Goal: Task Accomplishment & Management: Manage account settings

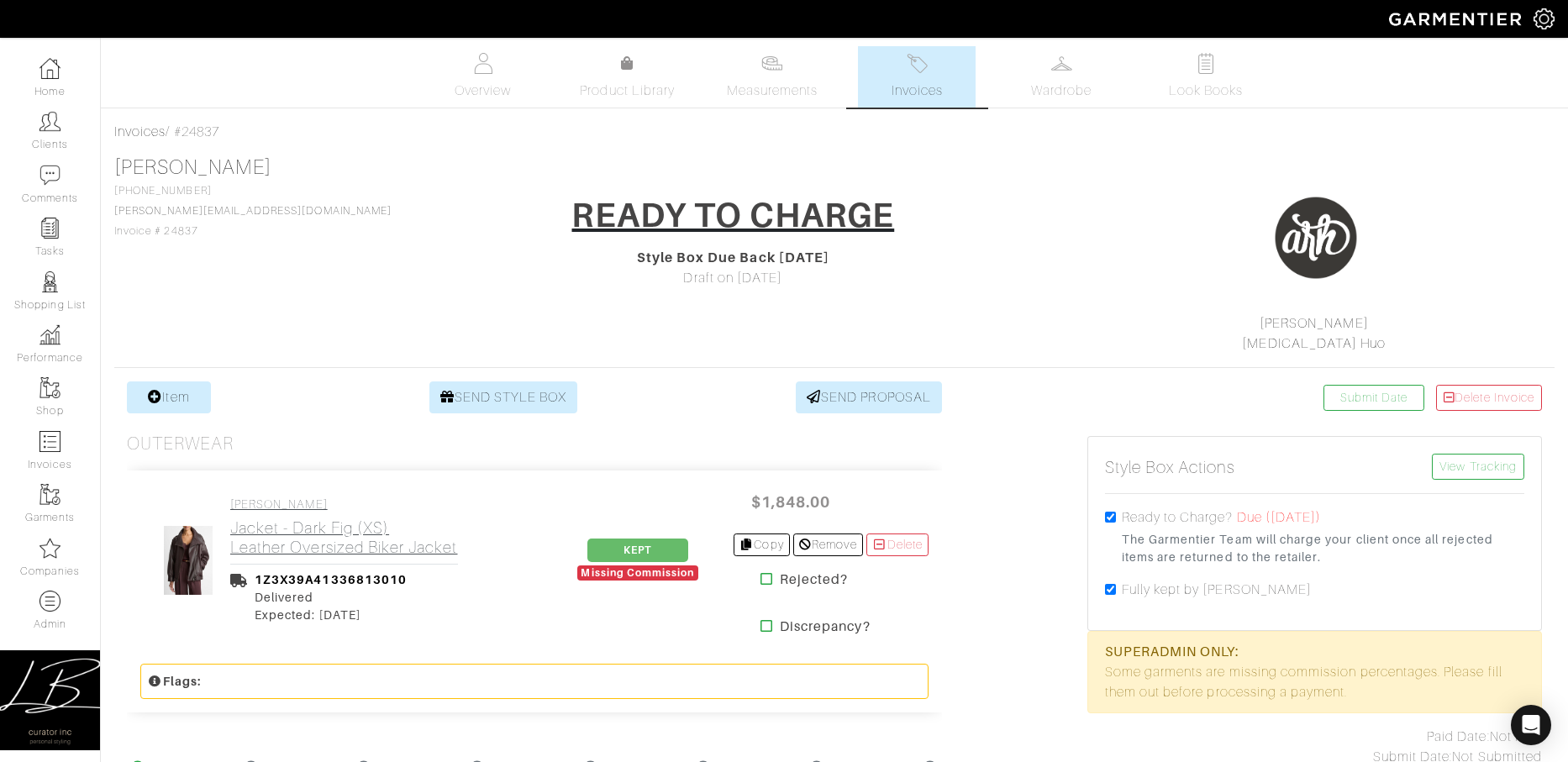
scroll to position [286, 0]
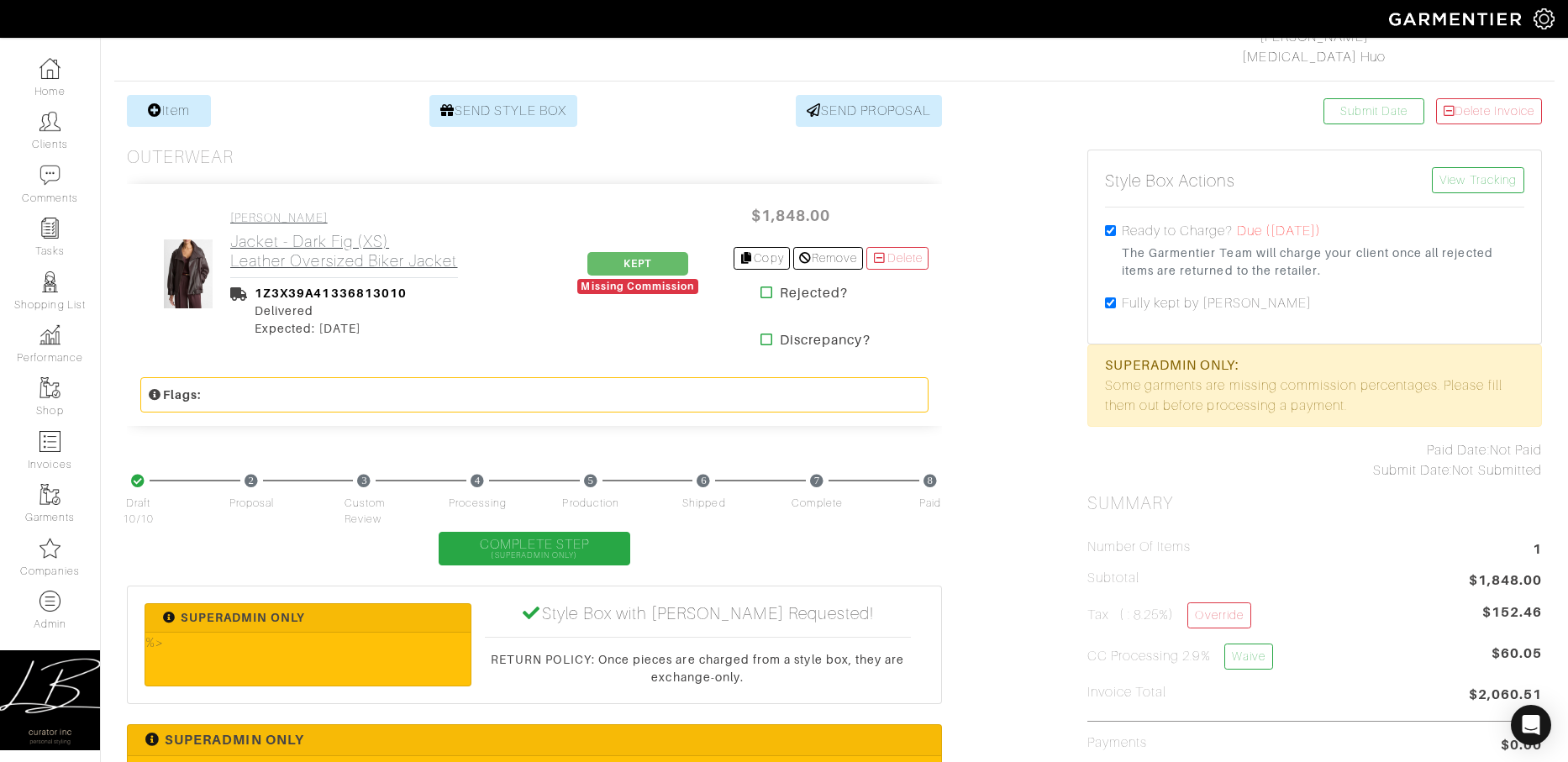
click at [330, 263] on h2 "Jacket - Dark Fig (XS) Leather Oversized Biker Jacket" at bounding box center [344, 251] width 228 height 38
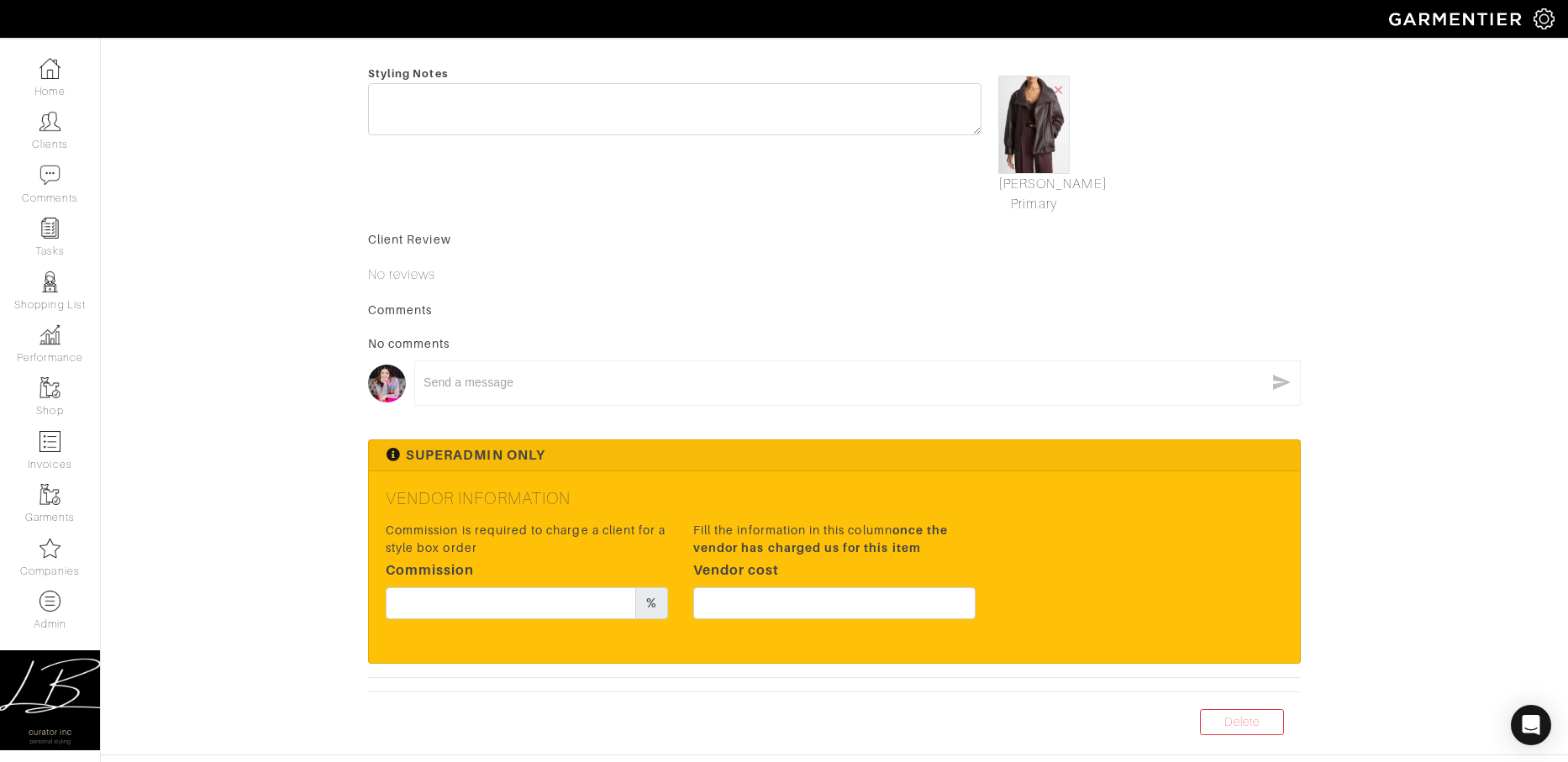
scroll to position [586, 0]
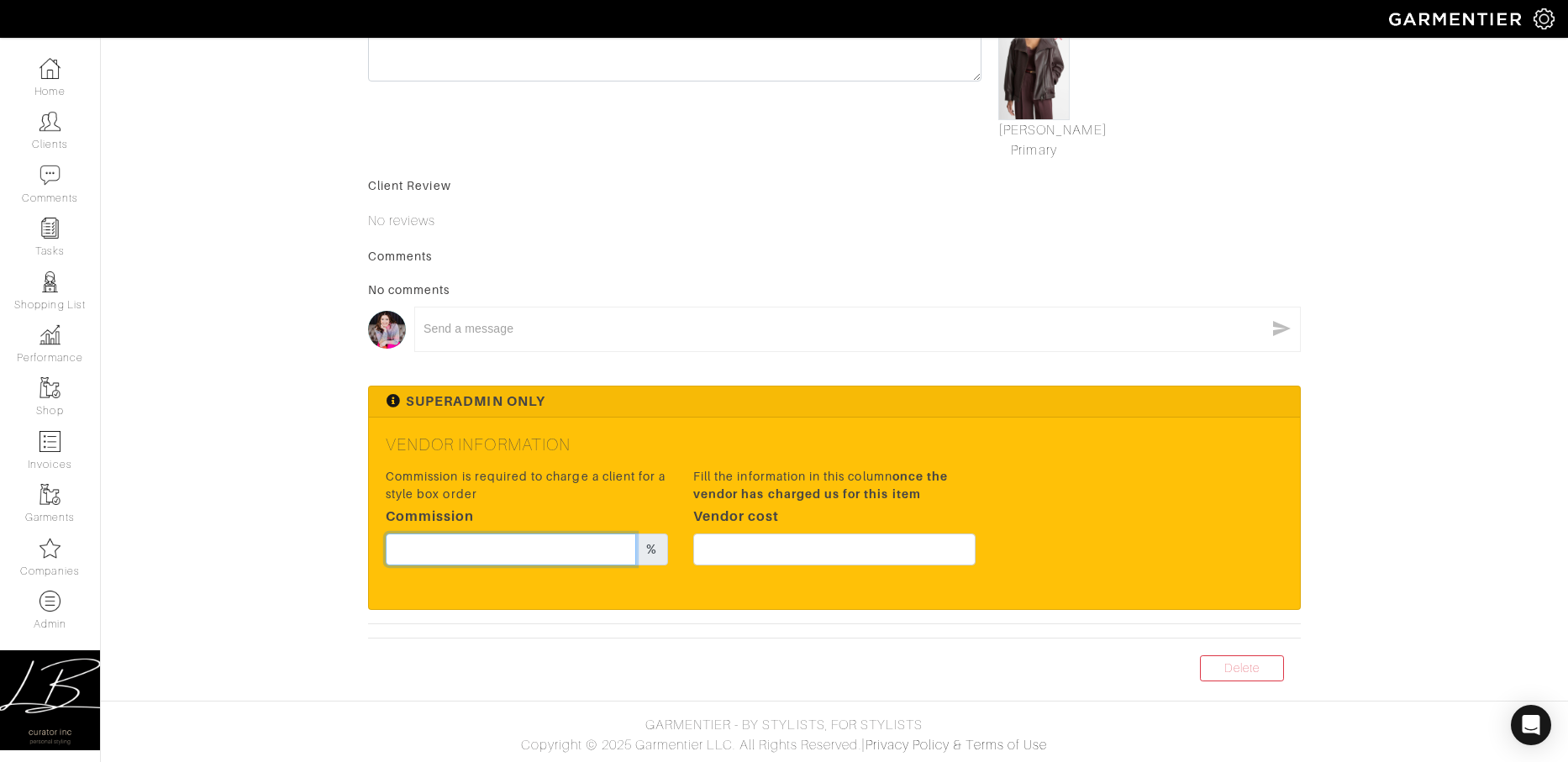
click at [495, 547] on input "text" at bounding box center [511, 549] width 251 height 32
type input "20"
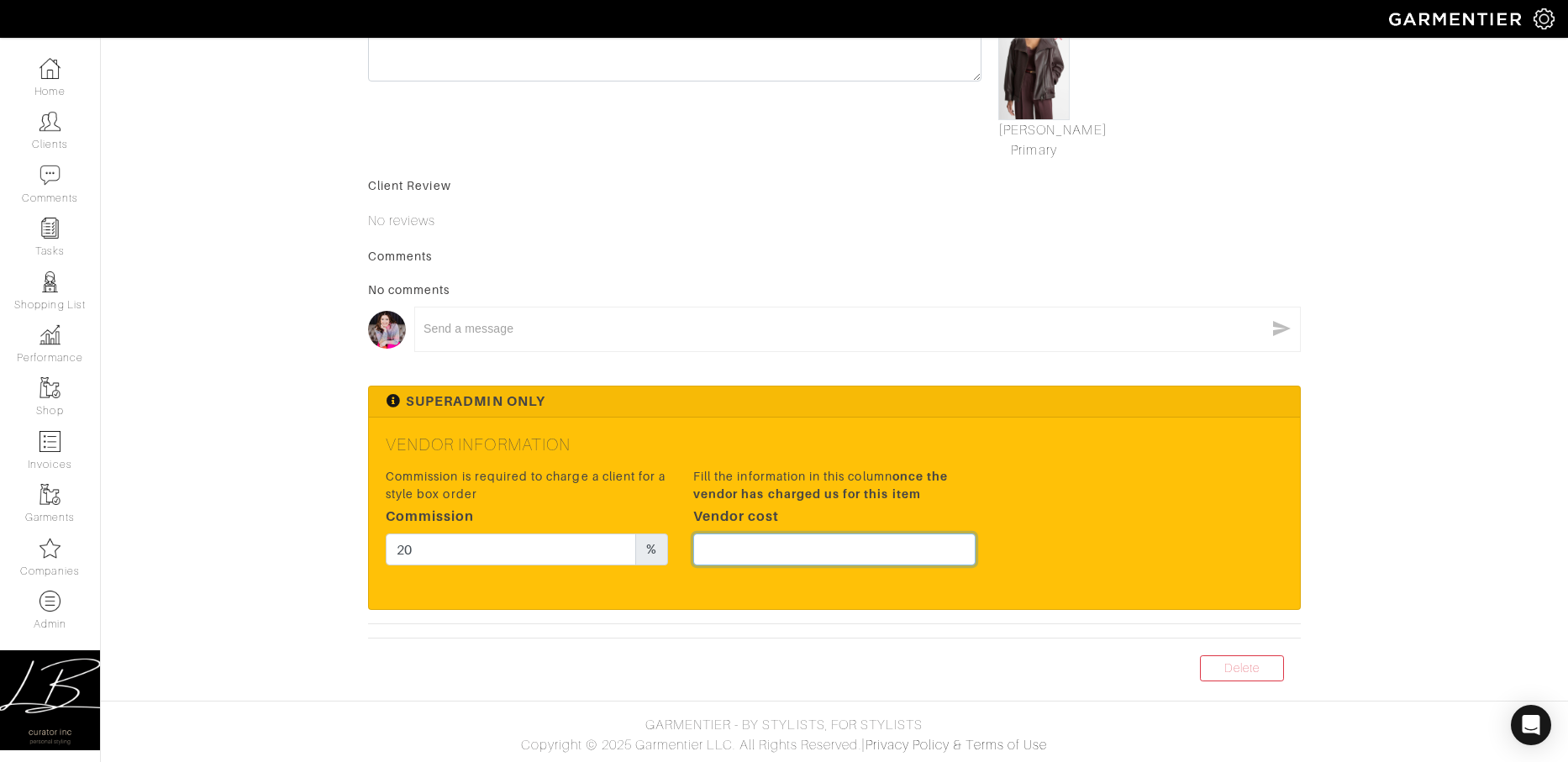
click at [840, 544] on input "text" at bounding box center [834, 549] width 282 height 32
type input "1386"
drag, startPoint x: 877, startPoint y: 274, endPoint x: 881, endPoint y: 285, distance: 11.7
click at [877, 274] on div "Comments No comments x" at bounding box center [834, 308] width 932 height 121
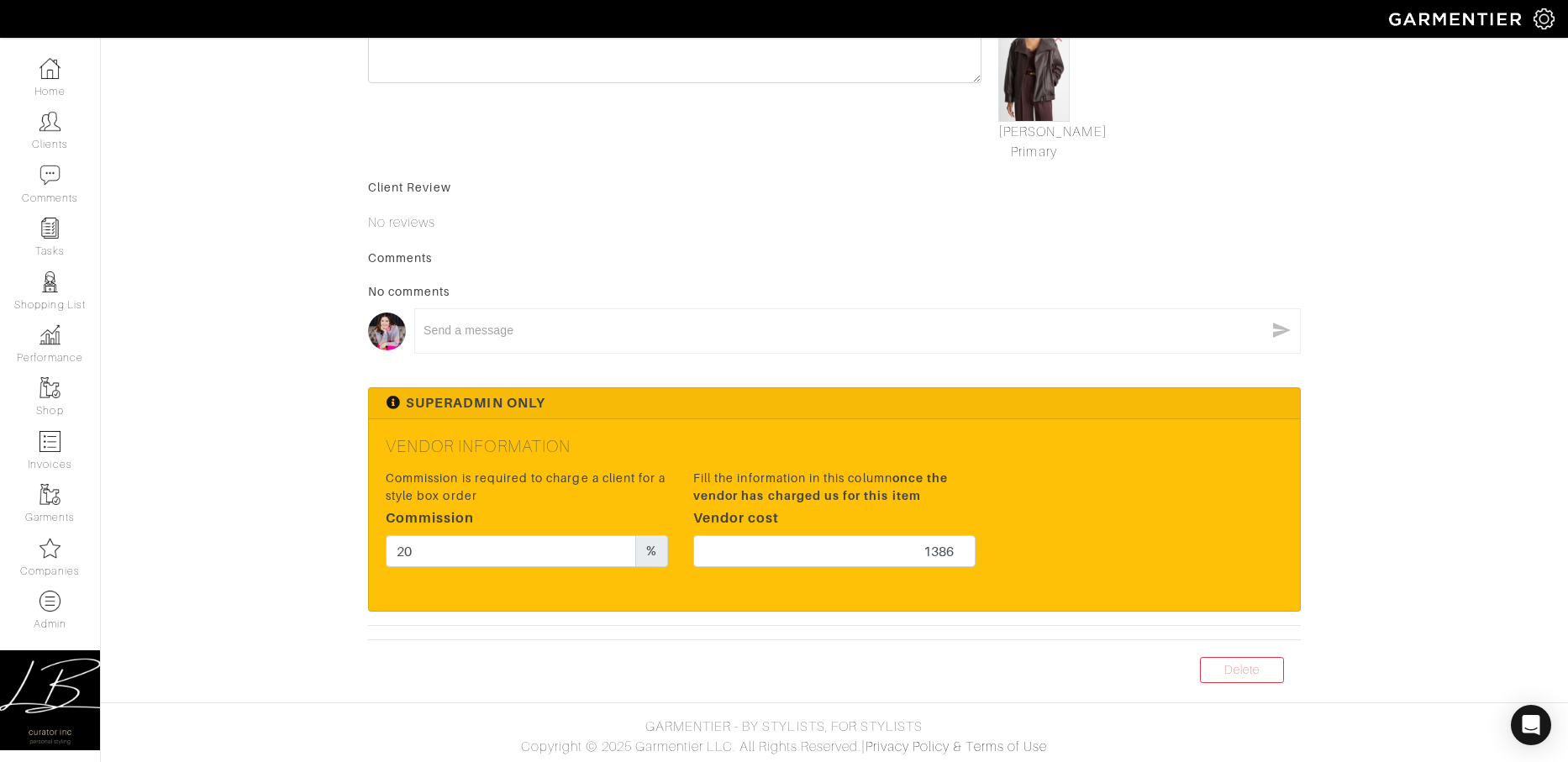
scroll to position [0, 0]
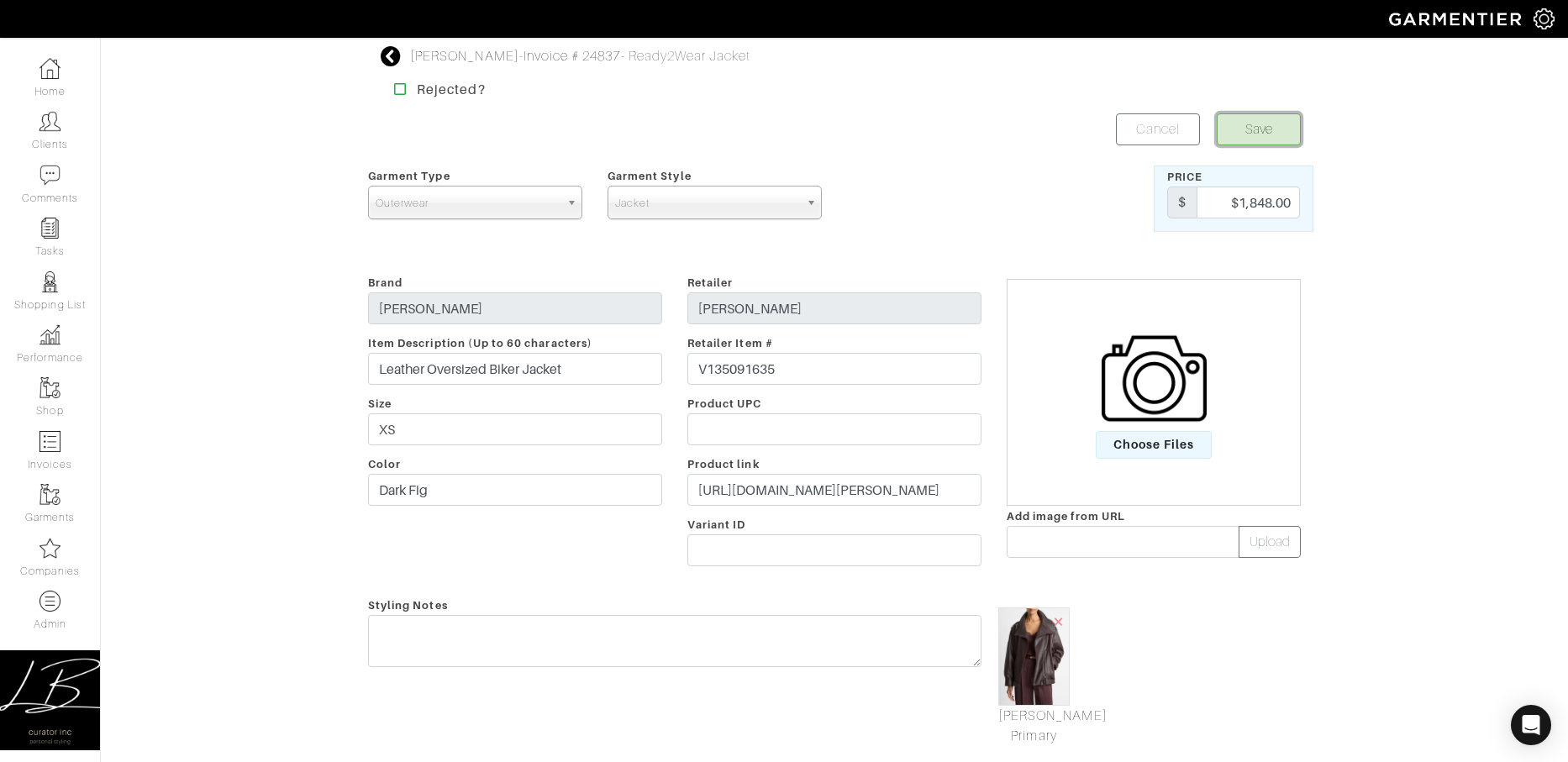
click at [1263, 122] on button "Save" at bounding box center [1259, 128] width 84 height 32
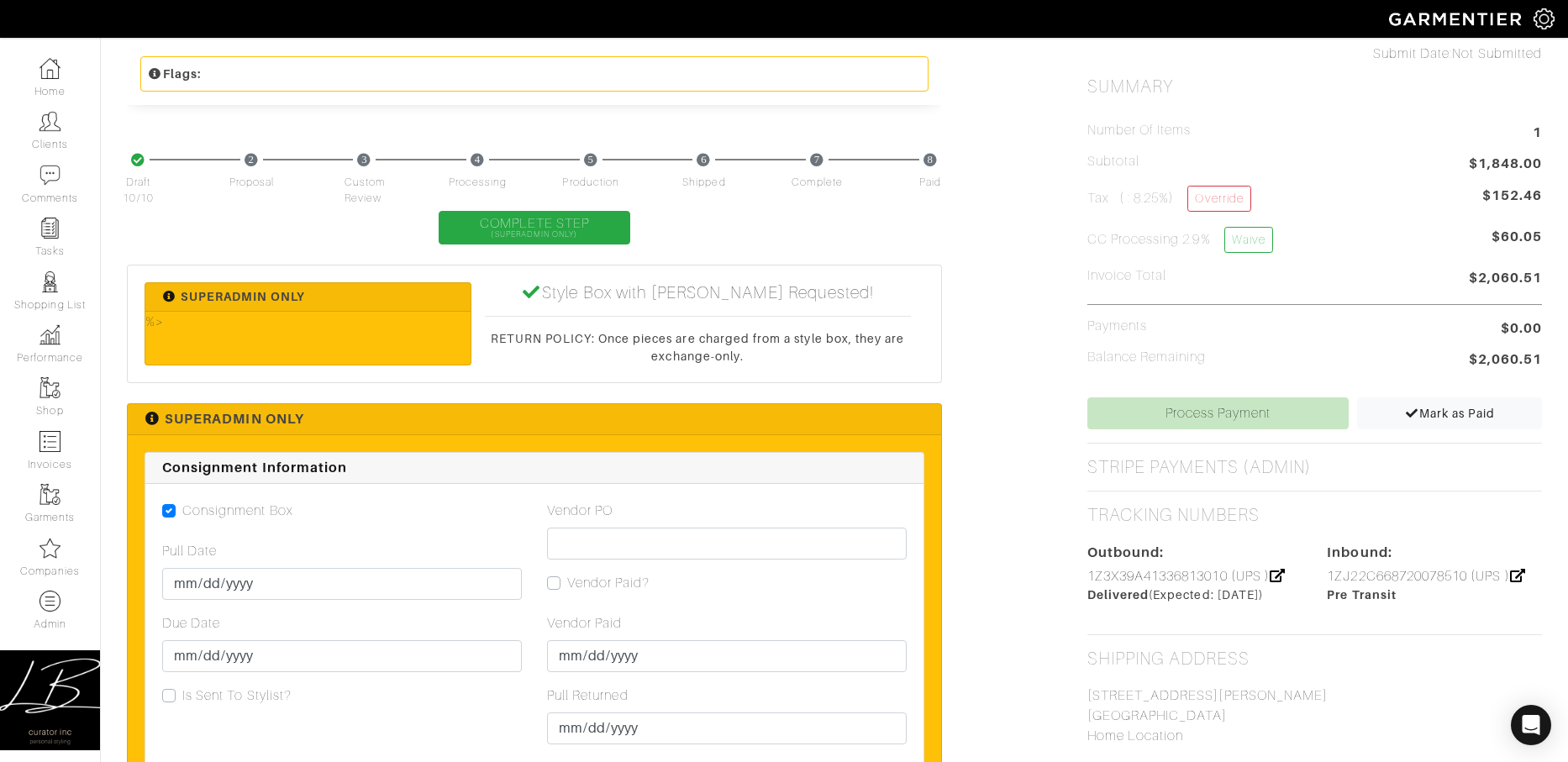
scroll to position [776, 0]
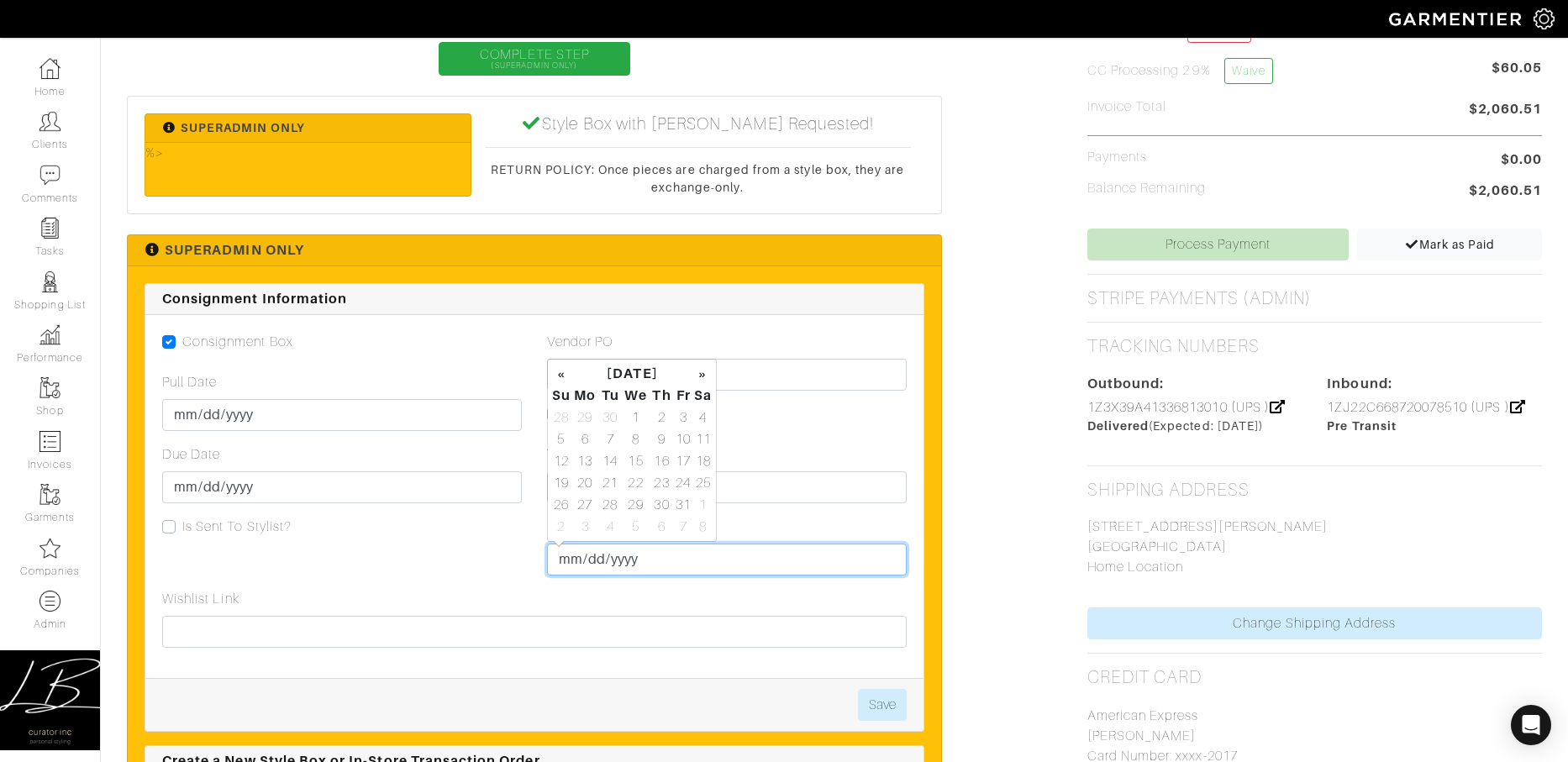
click at [573, 557] on input "Pull Returned" at bounding box center [727, 559] width 360 height 32
click at [640, 461] on td "15" at bounding box center [637, 460] width 29 height 22
type input "[DATE]"
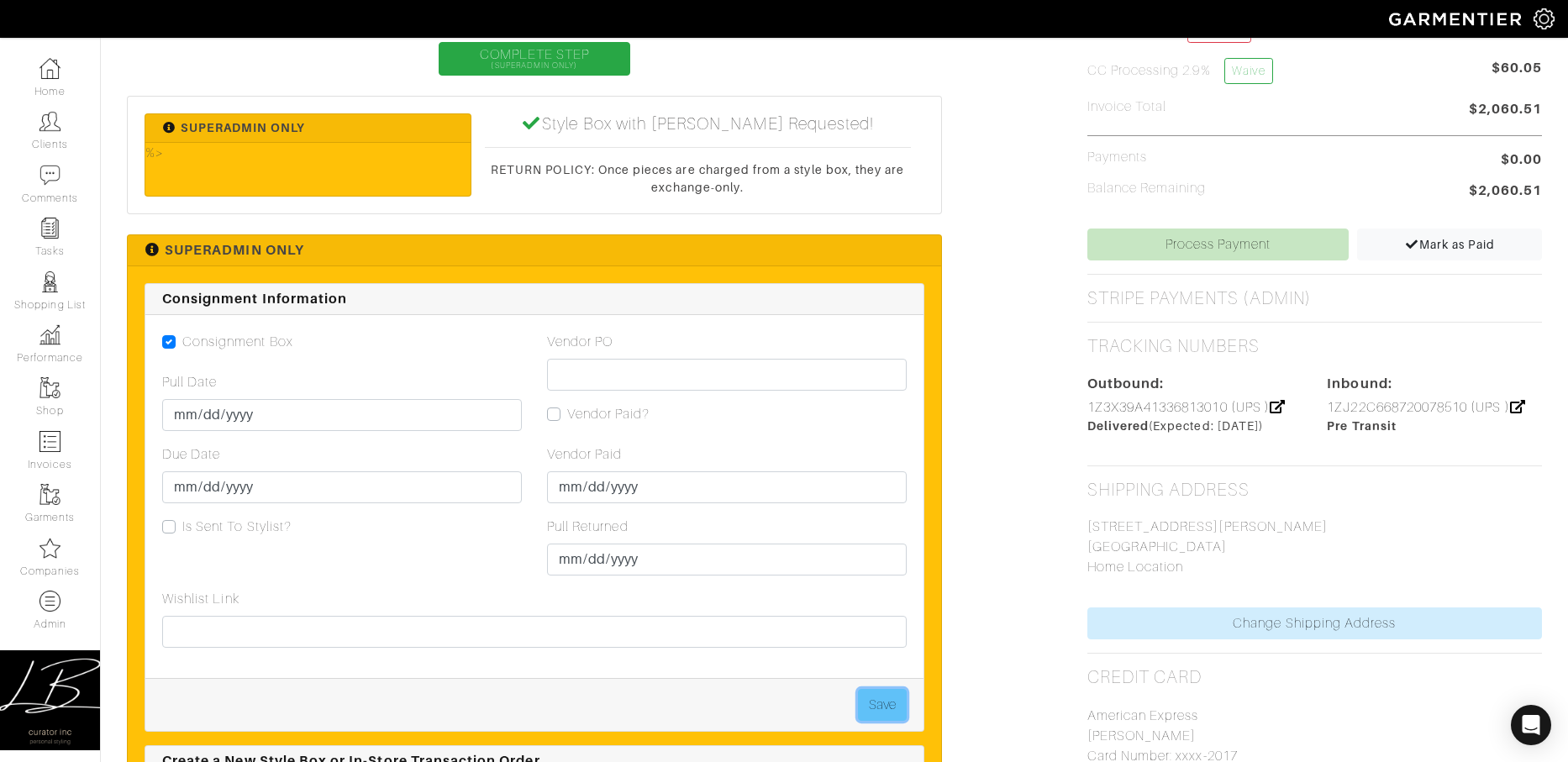
click at [876, 700] on button "Save" at bounding box center [882, 705] width 49 height 32
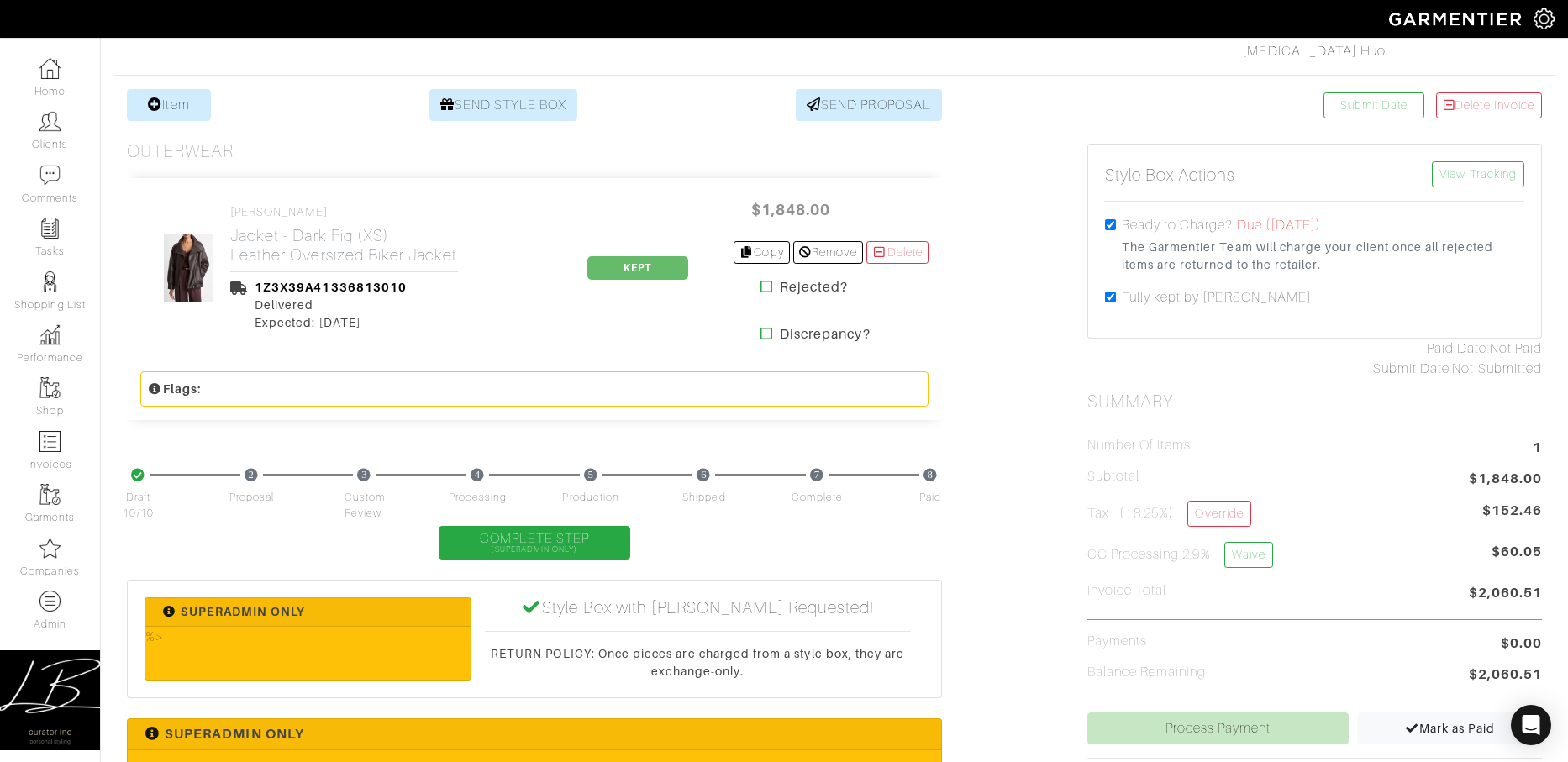
scroll to position [0, 0]
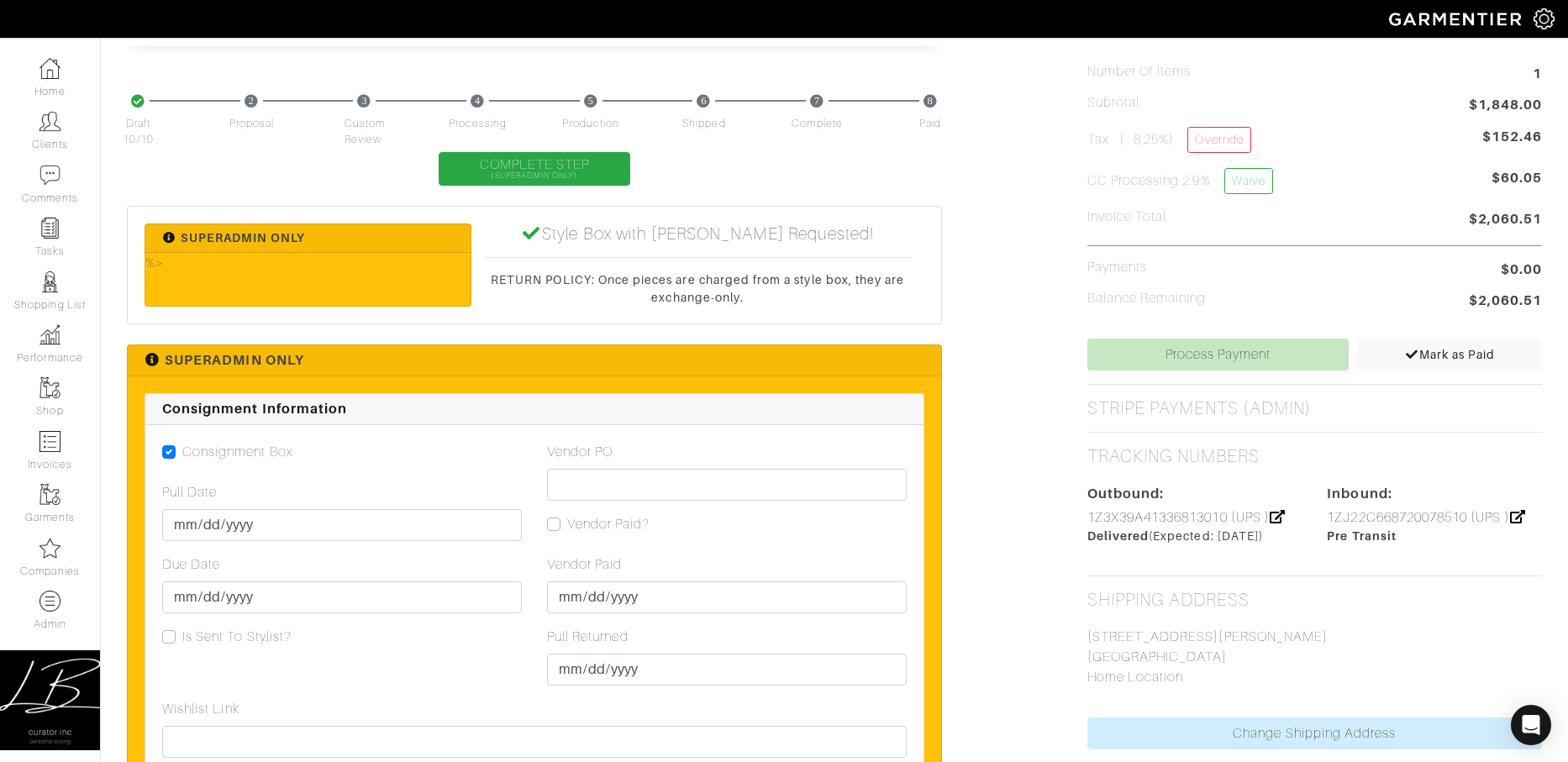
scroll to position [659, 0]
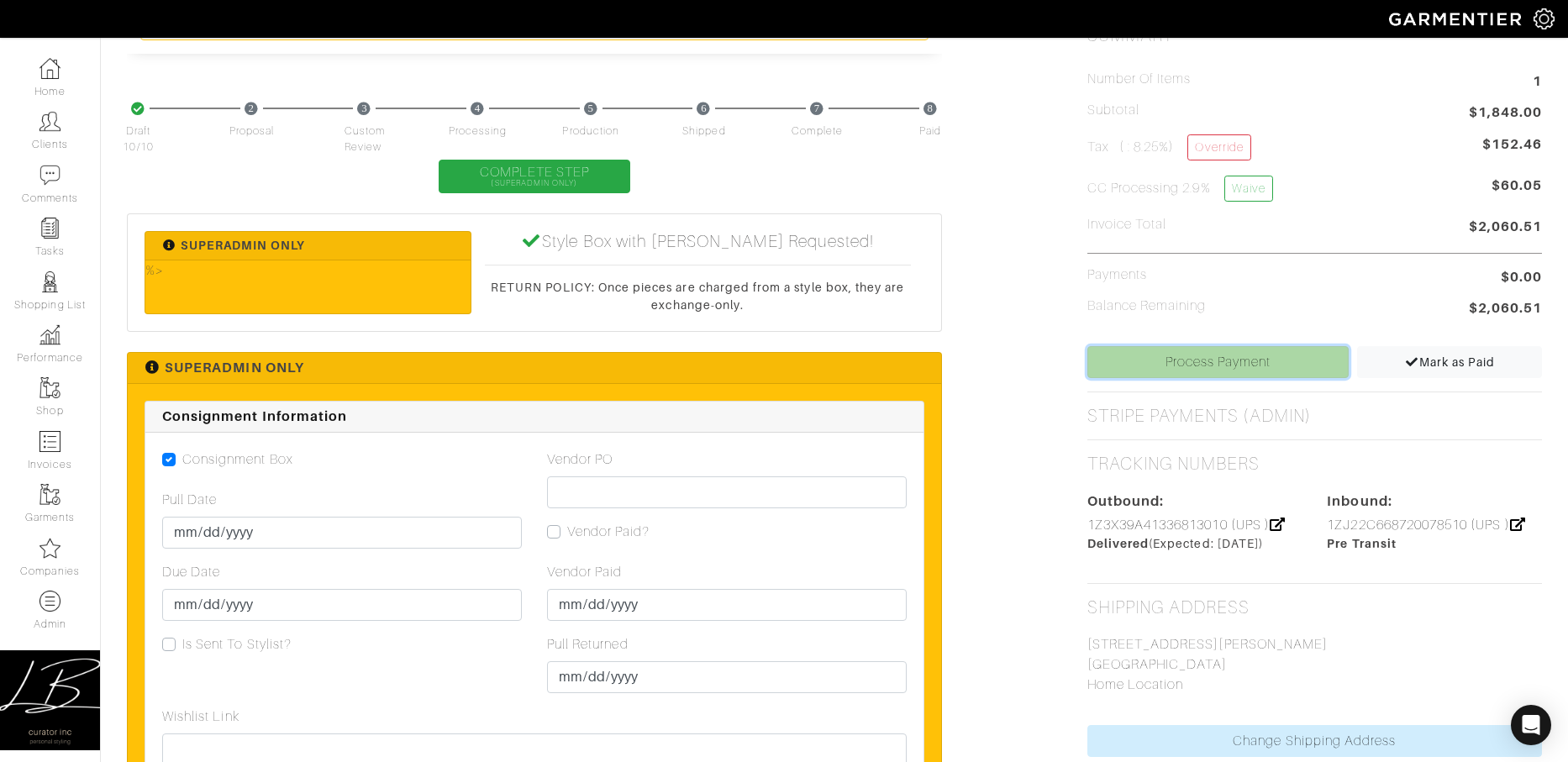
click at [1191, 353] on link "Process Payment" at bounding box center [1219, 362] width 262 height 32
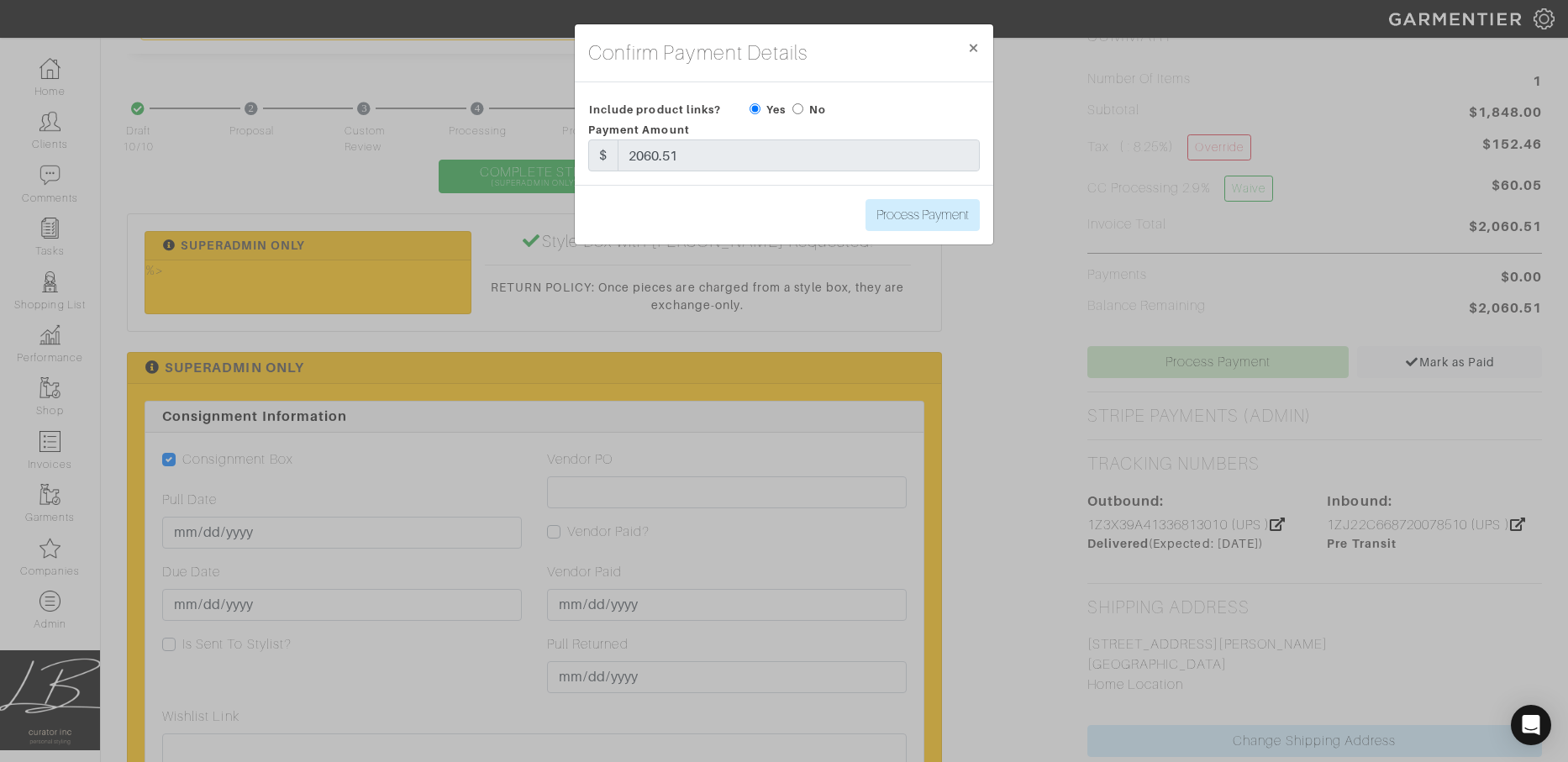
drag, startPoint x: 799, startPoint y: 104, endPoint x: 818, endPoint y: 123, distance: 26.9
click at [800, 105] on input "radio" at bounding box center [797, 108] width 11 height 11
radio input "true"
click at [924, 210] on input "Process Payment" at bounding box center [922, 214] width 114 height 32
type input "Process Payment"
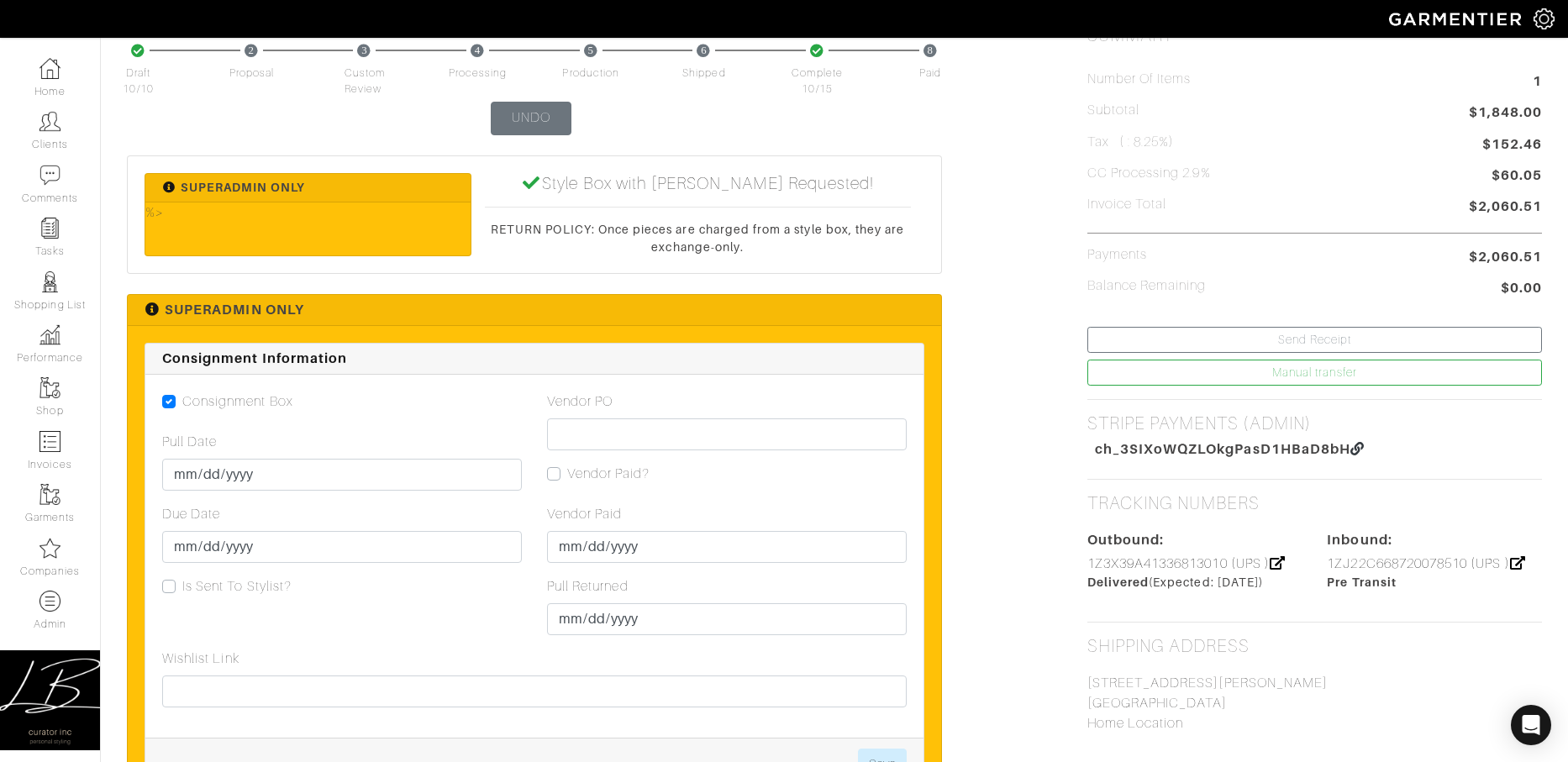
scroll to position [0, 0]
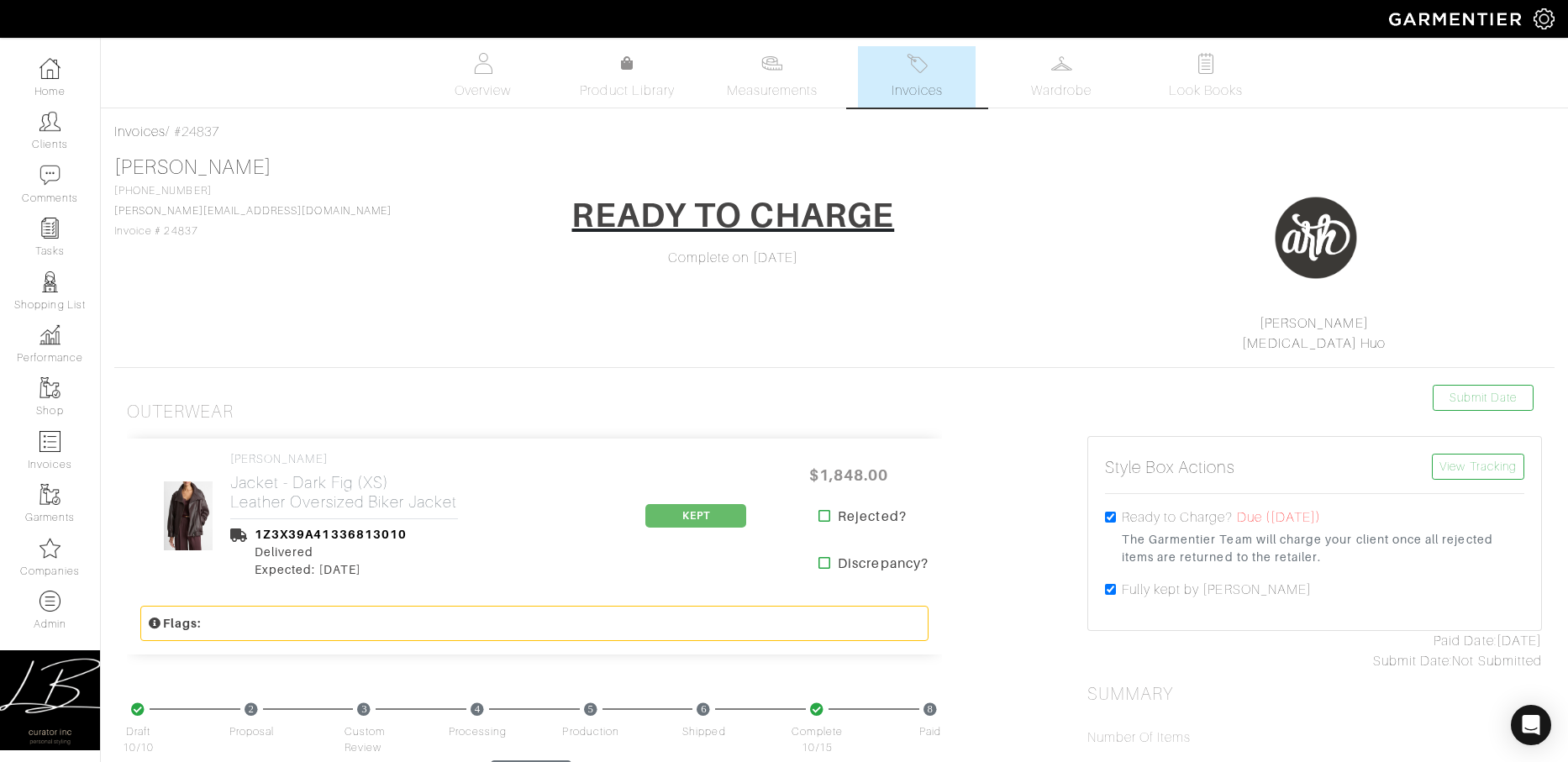
drag, startPoint x: 1107, startPoint y: 587, endPoint x: 1086, endPoint y: 591, distance: 21.4
click at [1107, 587] on input "checkbox" at bounding box center [1109, 589] width 11 height 11
checkbox input "false"
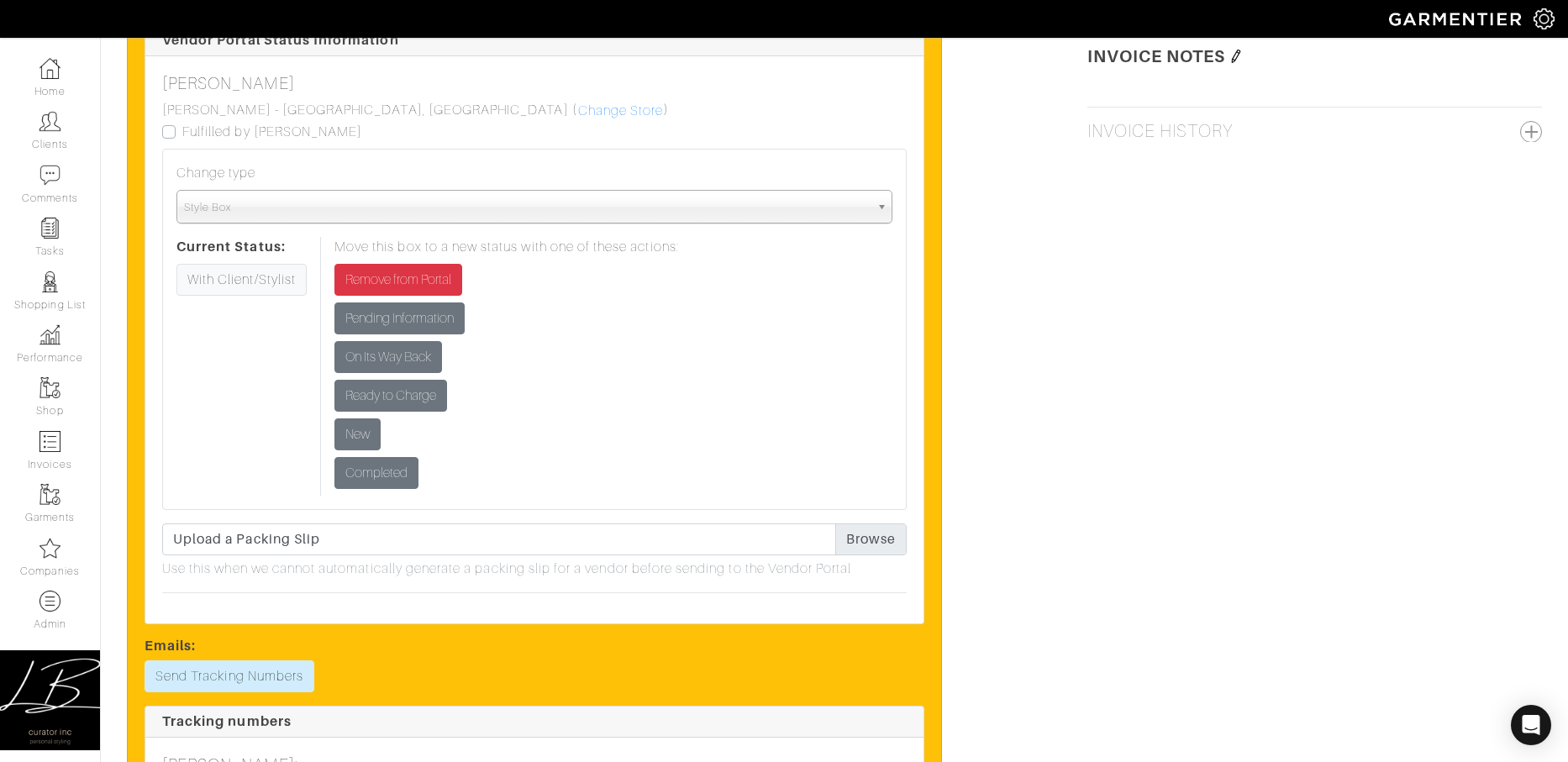
scroll to position [1723, 0]
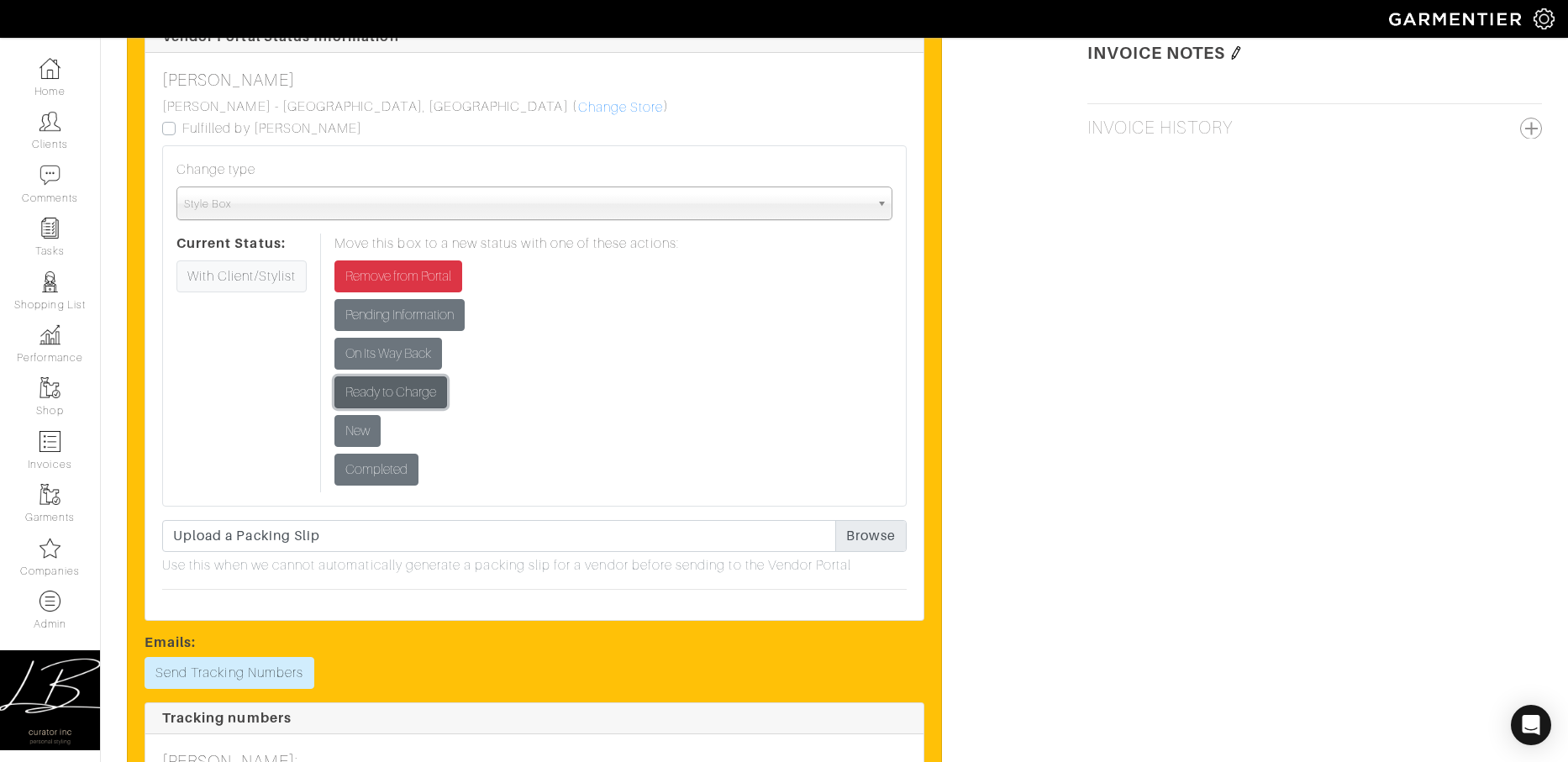
click at [408, 399] on input "Ready to Charge" at bounding box center [391, 392] width 113 height 32
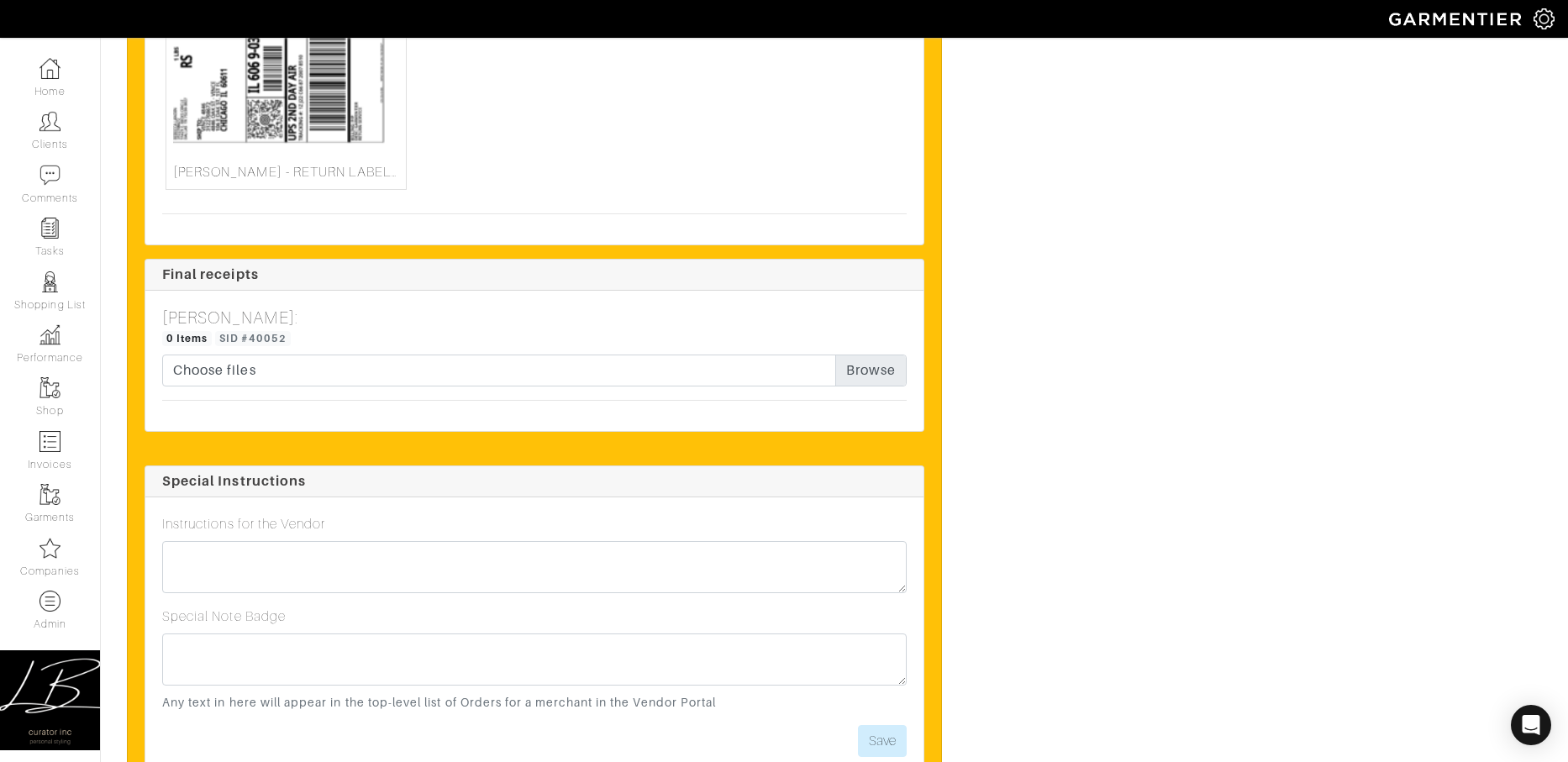
scroll to position [2803, 0]
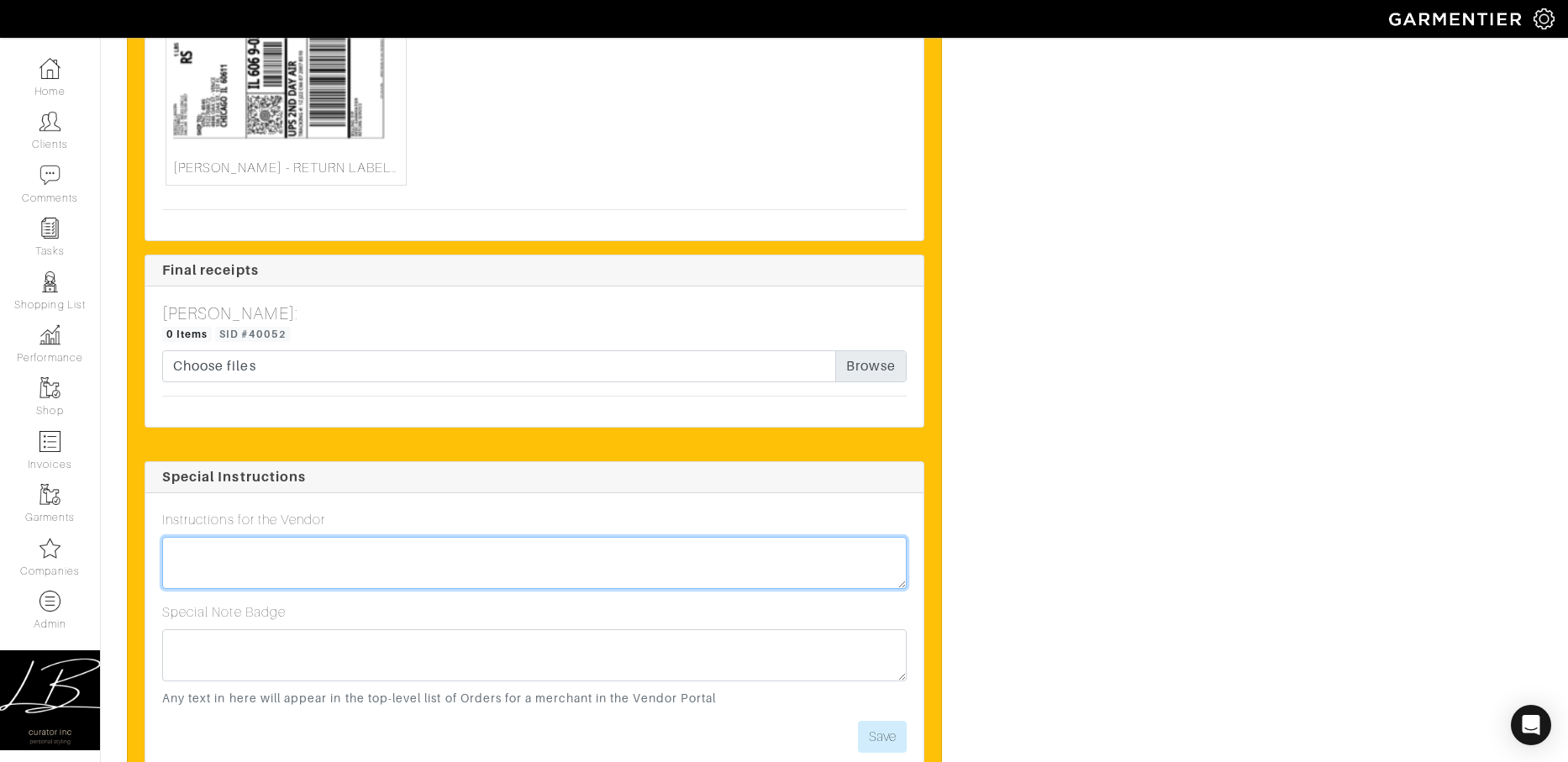
click at [517, 554] on textarea at bounding box center [534, 563] width 745 height 52
type textarea "Fully kept! :)"
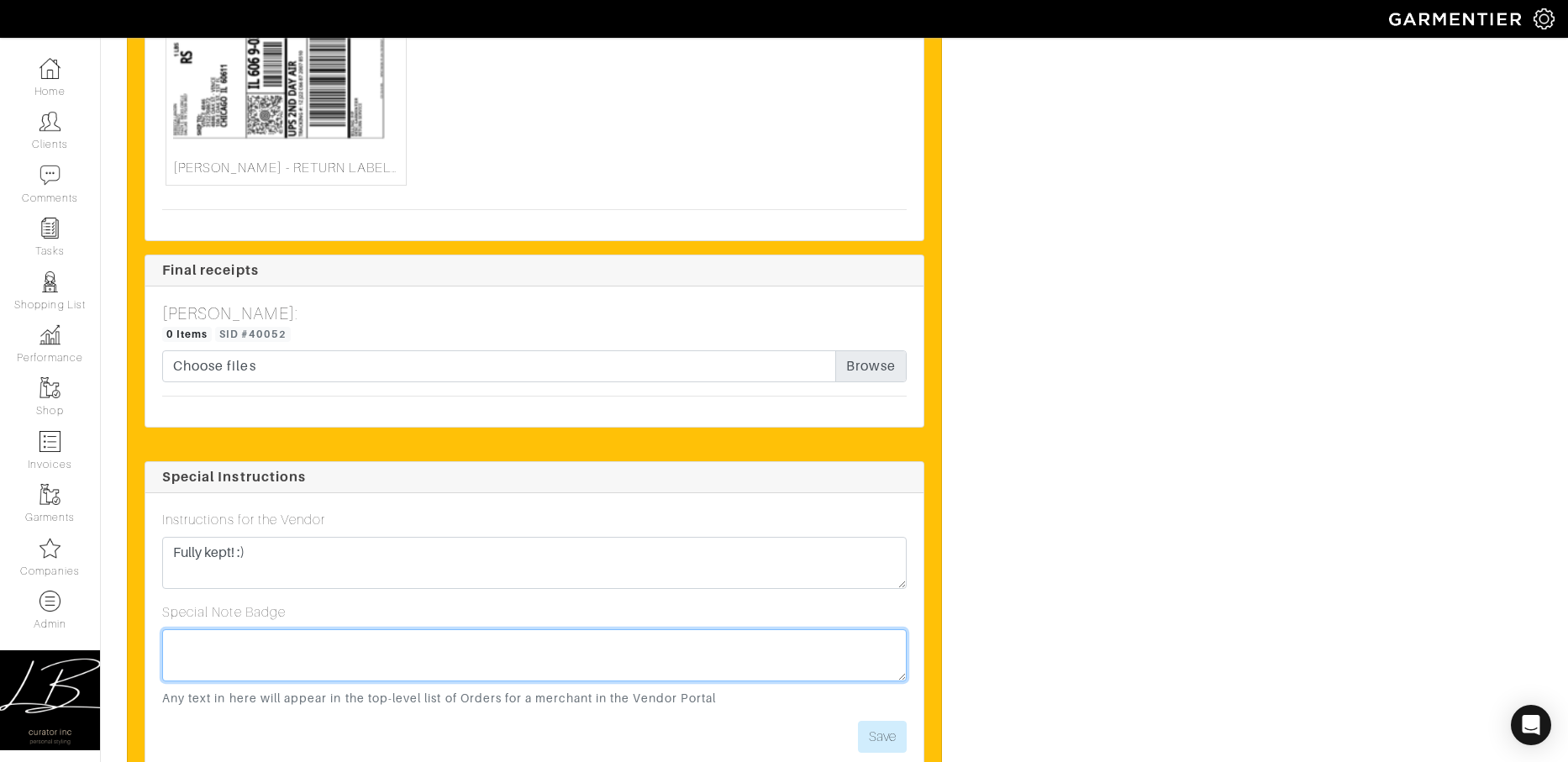
paste textarea "Fully kept! :)"
type textarea "Fully kept! :)"
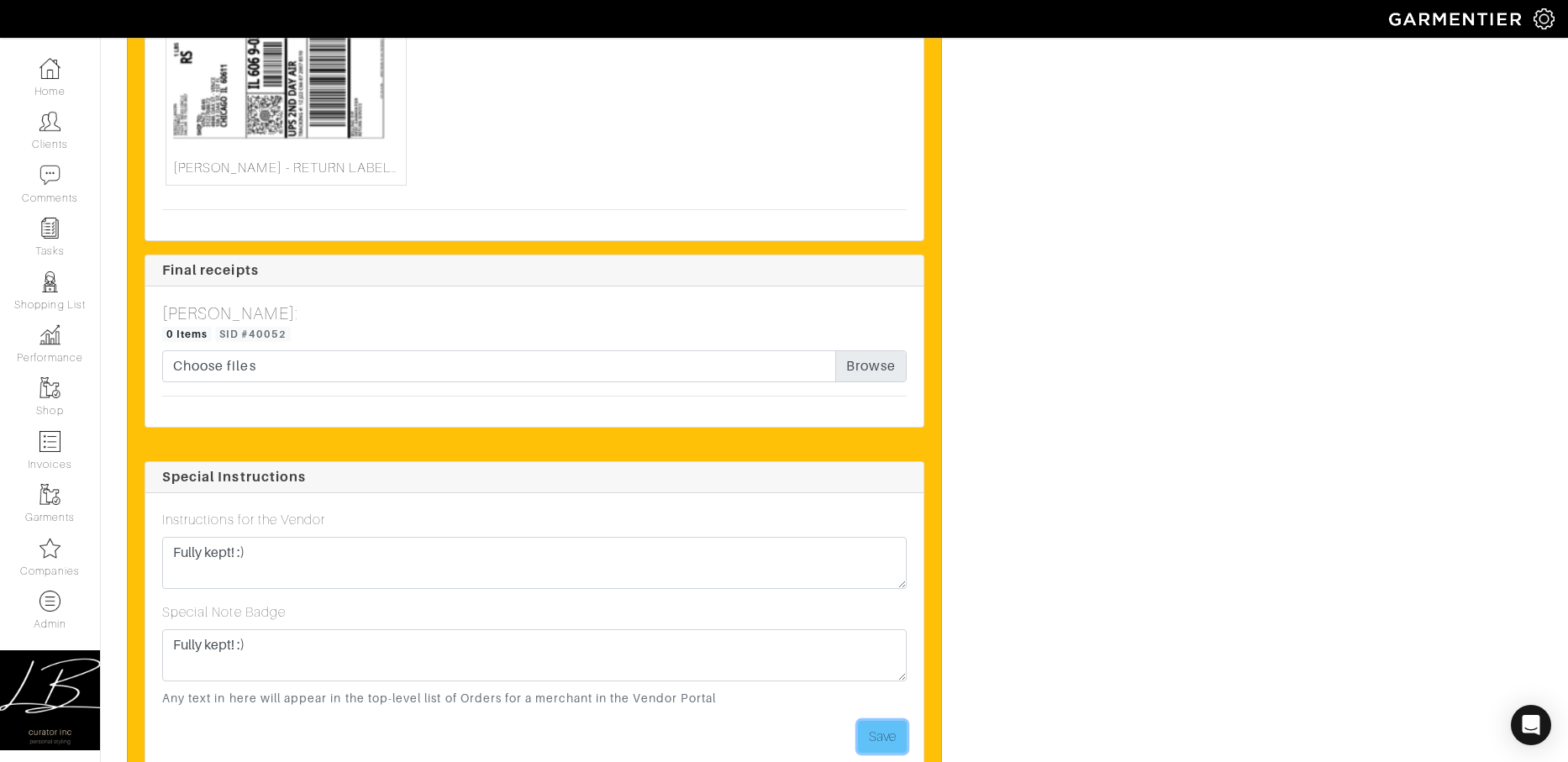
click at [872, 728] on button "Save" at bounding box center [882, 736] width 49 height 32
click at [903, 729] on button "Save" at bounding box center [882, 736] width 49 height 32
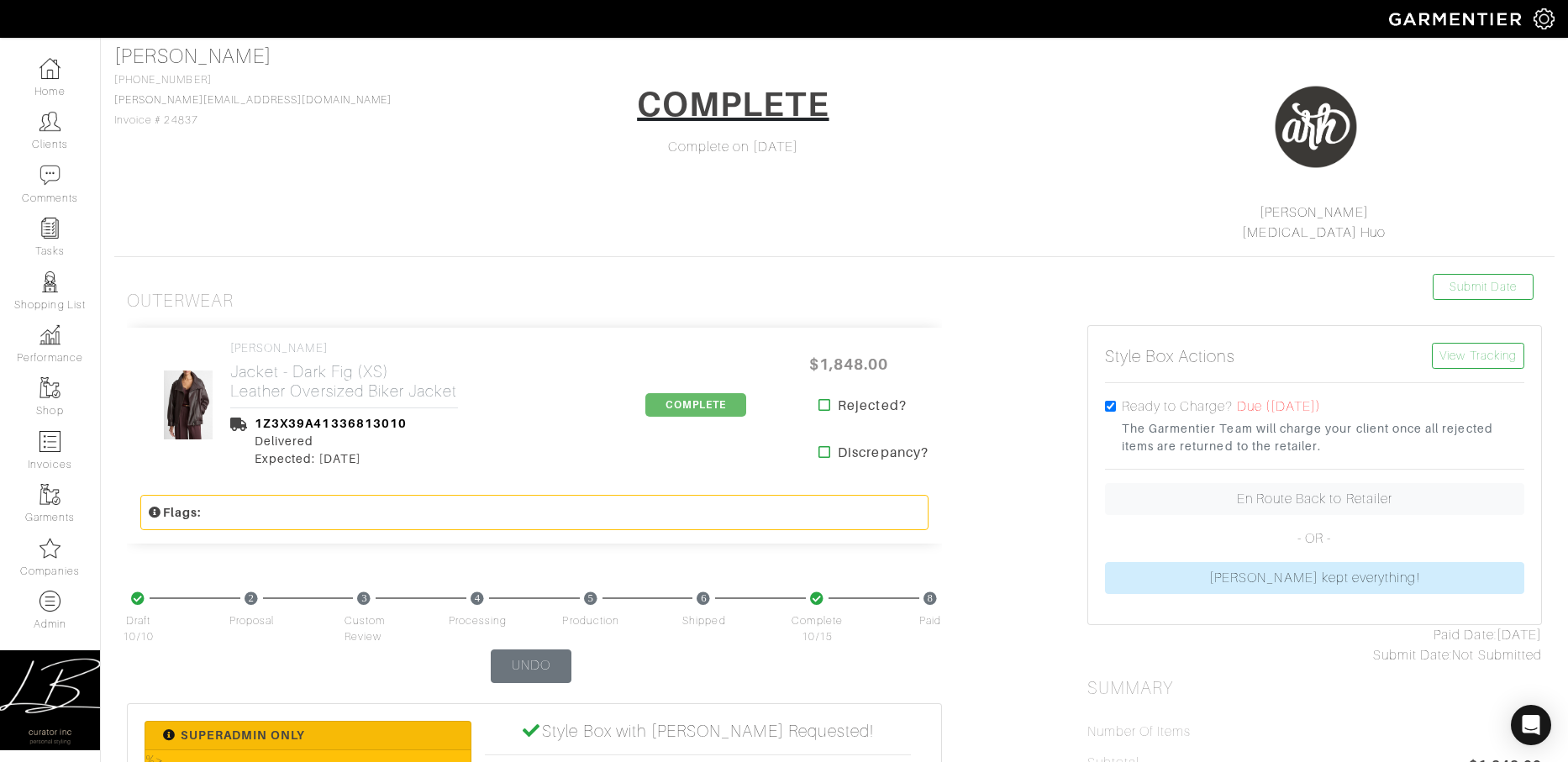
scroll to position [0, 0]
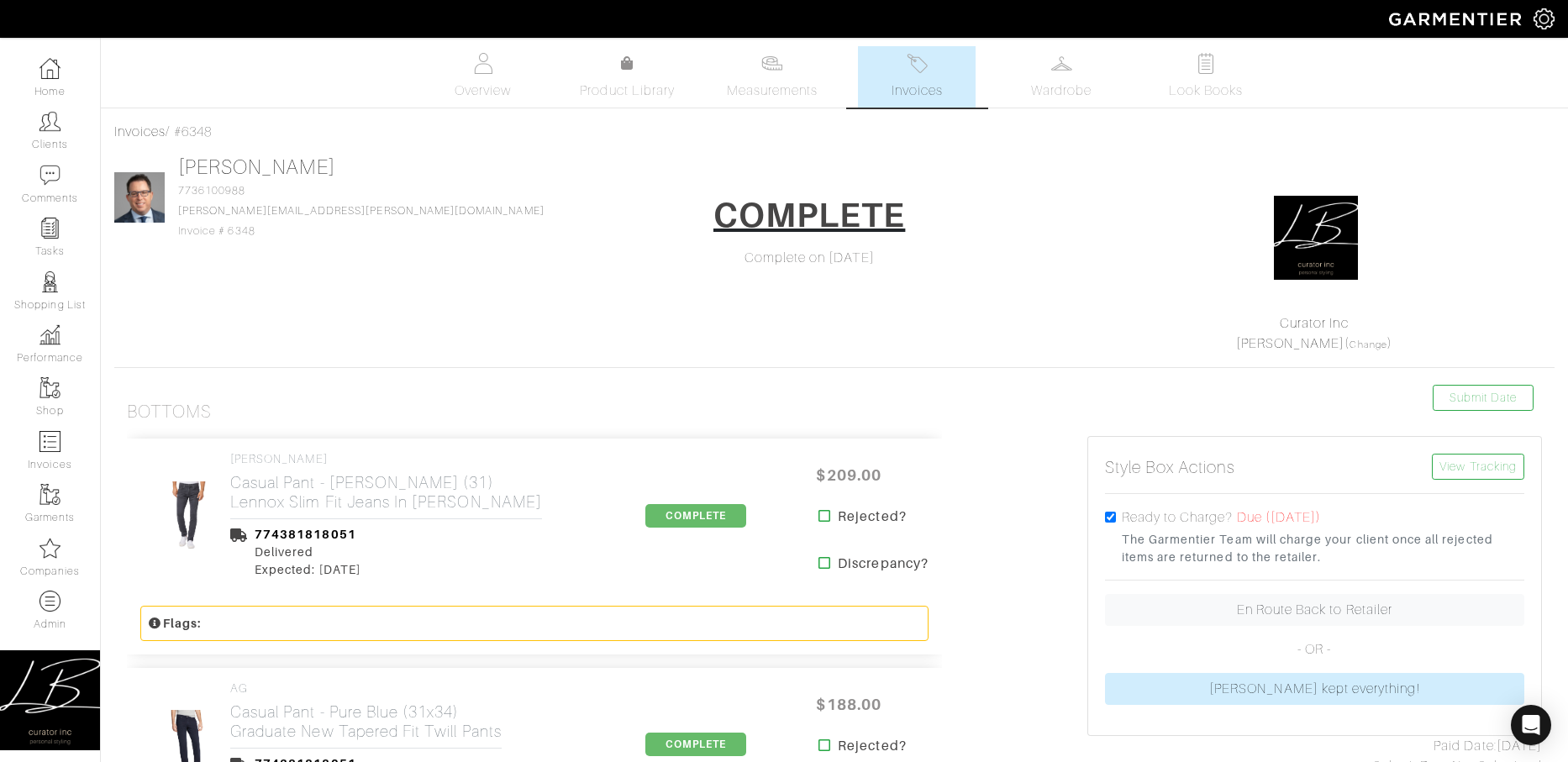
click at [924, 65] on img at bounding box center [917, 63] width 21 height 21
click at [907, 72] on img at bounding box center [917, 63] width 21 height 21
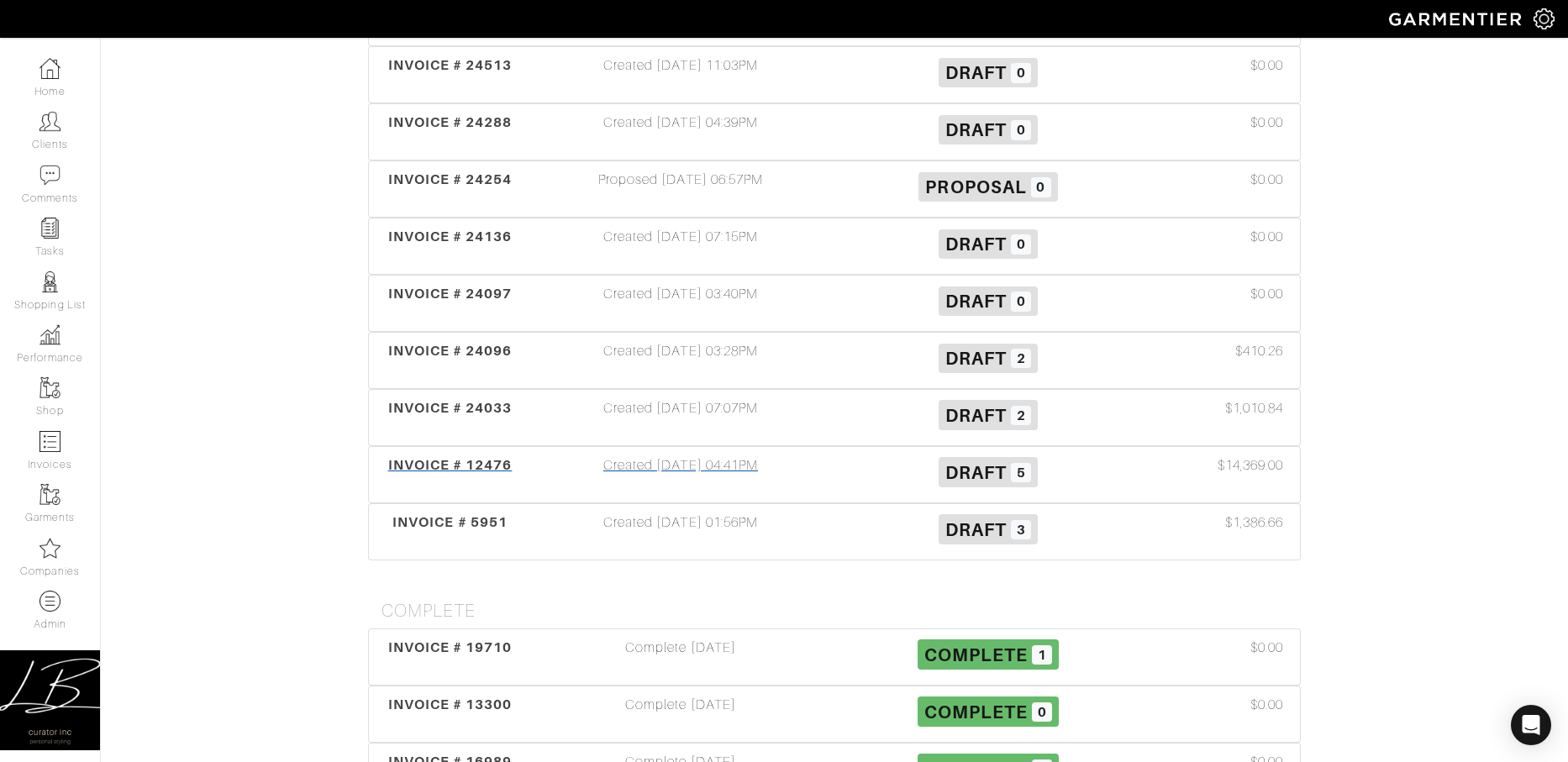
scroll to position [1067, 0]
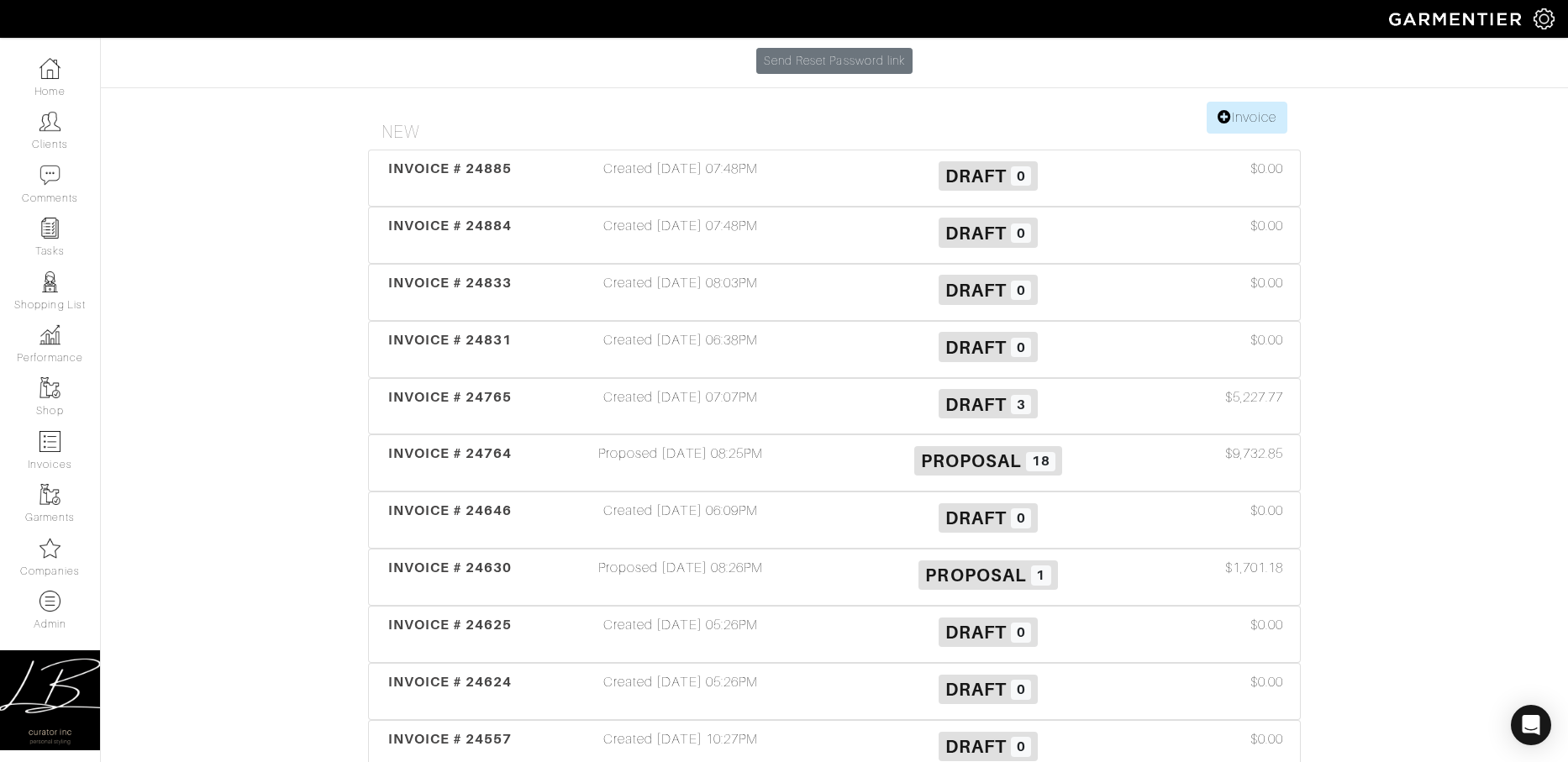
scroll to position [239, 0]
click at [660, 444] on div "Proposed 10/09/25 08:25PM" at bounding box center [680, 463] width 307 height 38
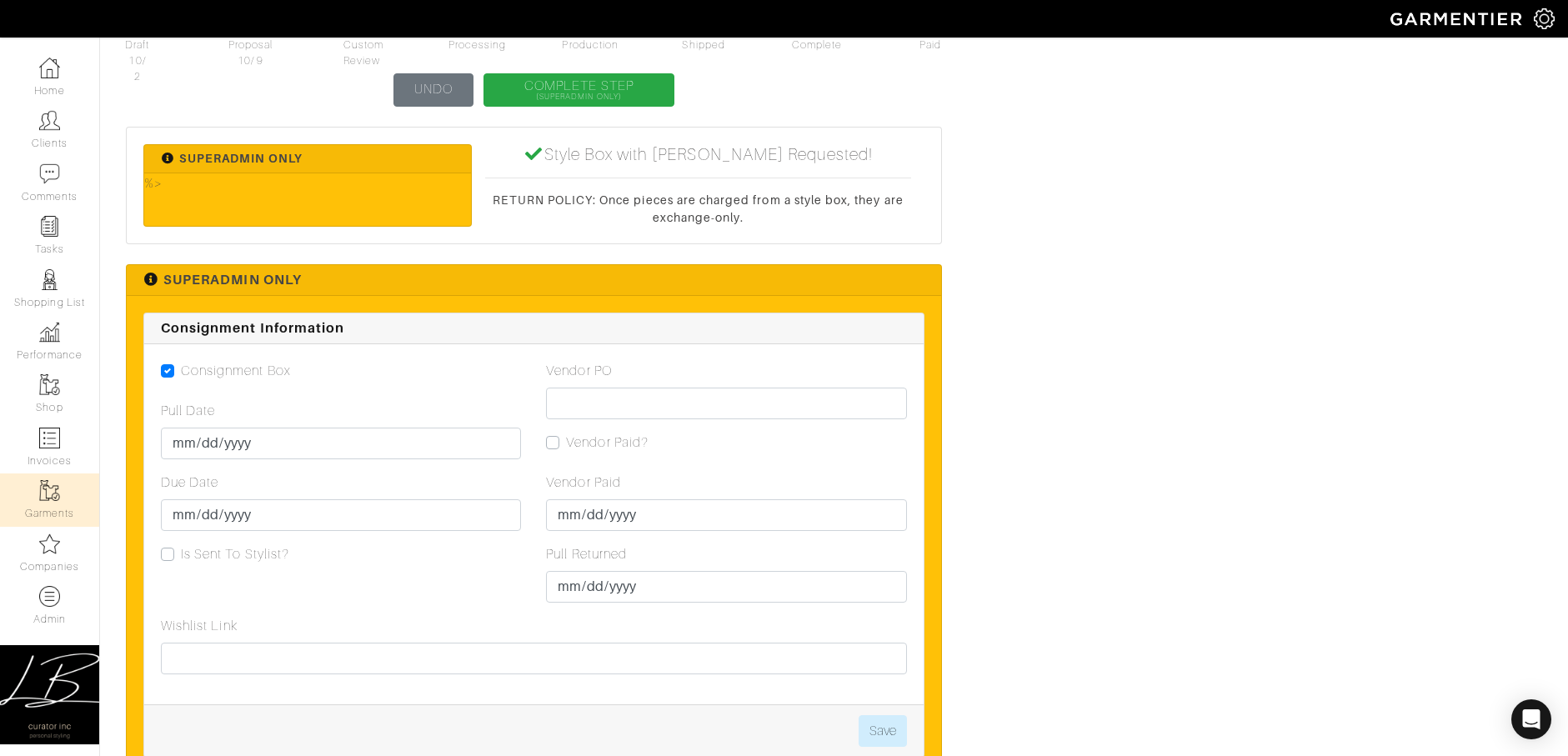
scroll to position [5046, 0]
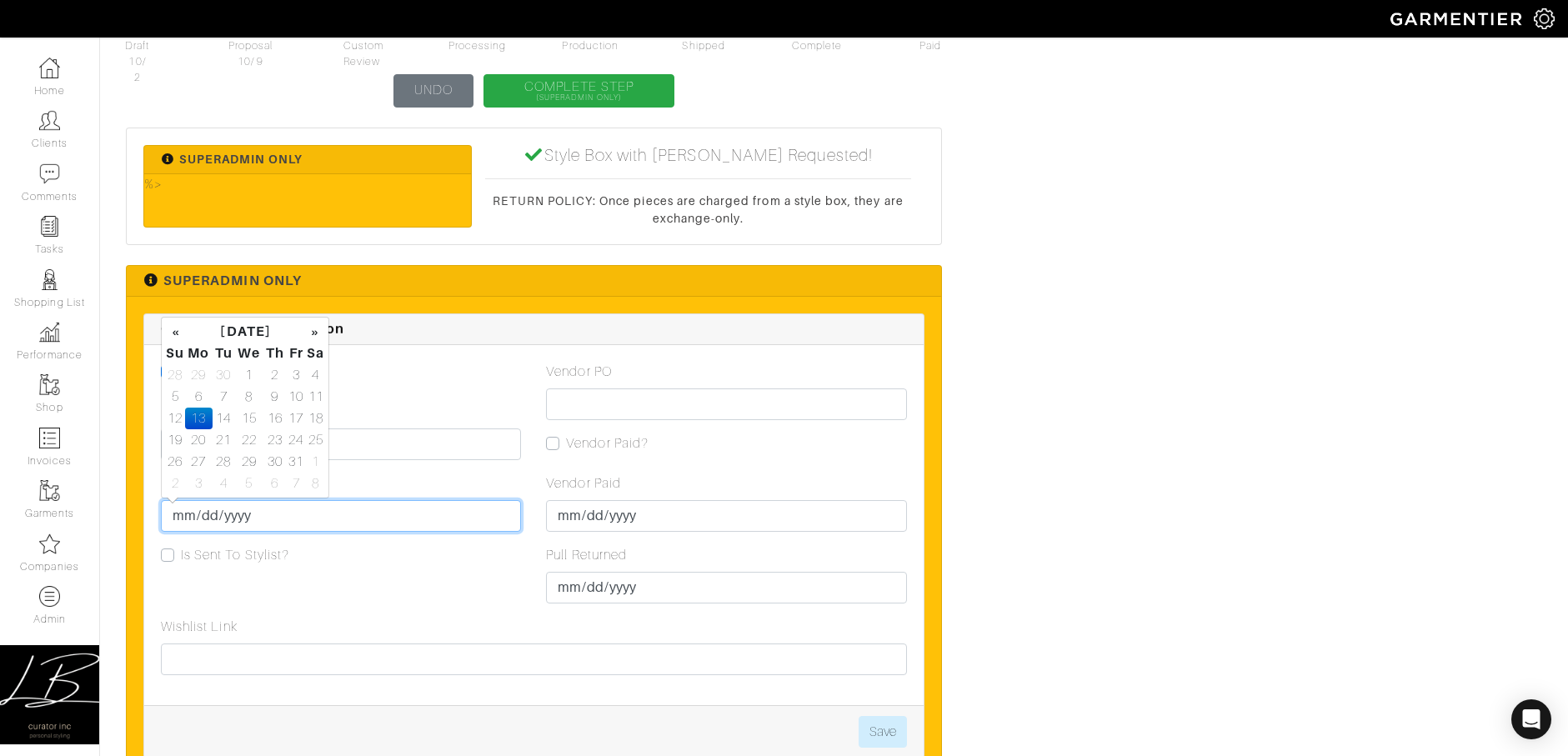
click at [201, 515] on input "2025-10-13" at bounding box center [340, 516] width 360 height 31
click at [201, 438] on td "20" at bounding box center [198, 440] width 28 height 22
type input "2025-10-20"
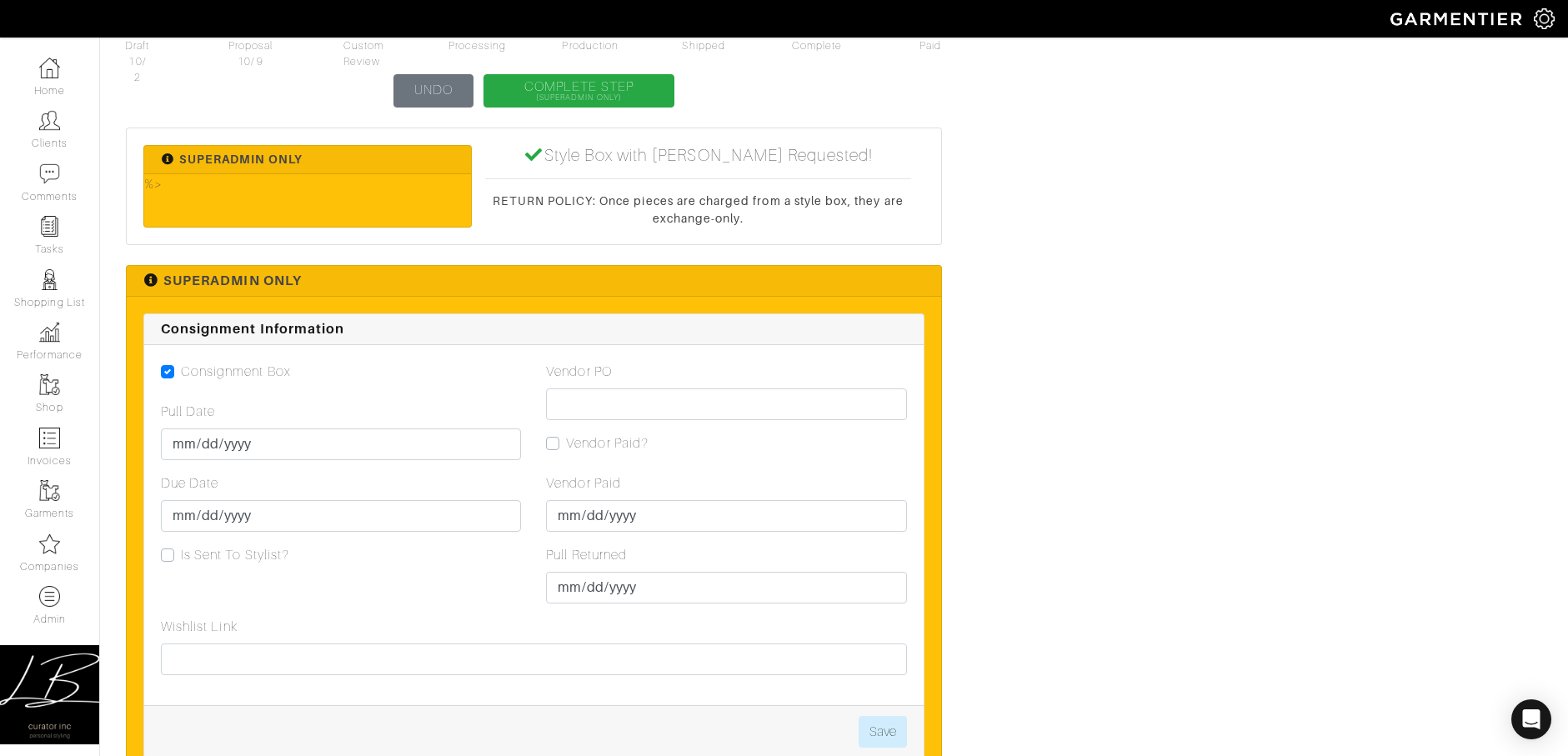
drag, startPoint x: 416, startPoint y: 483, endPoint x: 551, endPoint y: 569, distance: 160.1
click at [416, 483] on div "Due Date 2025-10-20" at bounding box center [340, 502] width 360 height 58
click at [895, 718] on button "Save" at bounding box center [882, 731] width 48 height 31
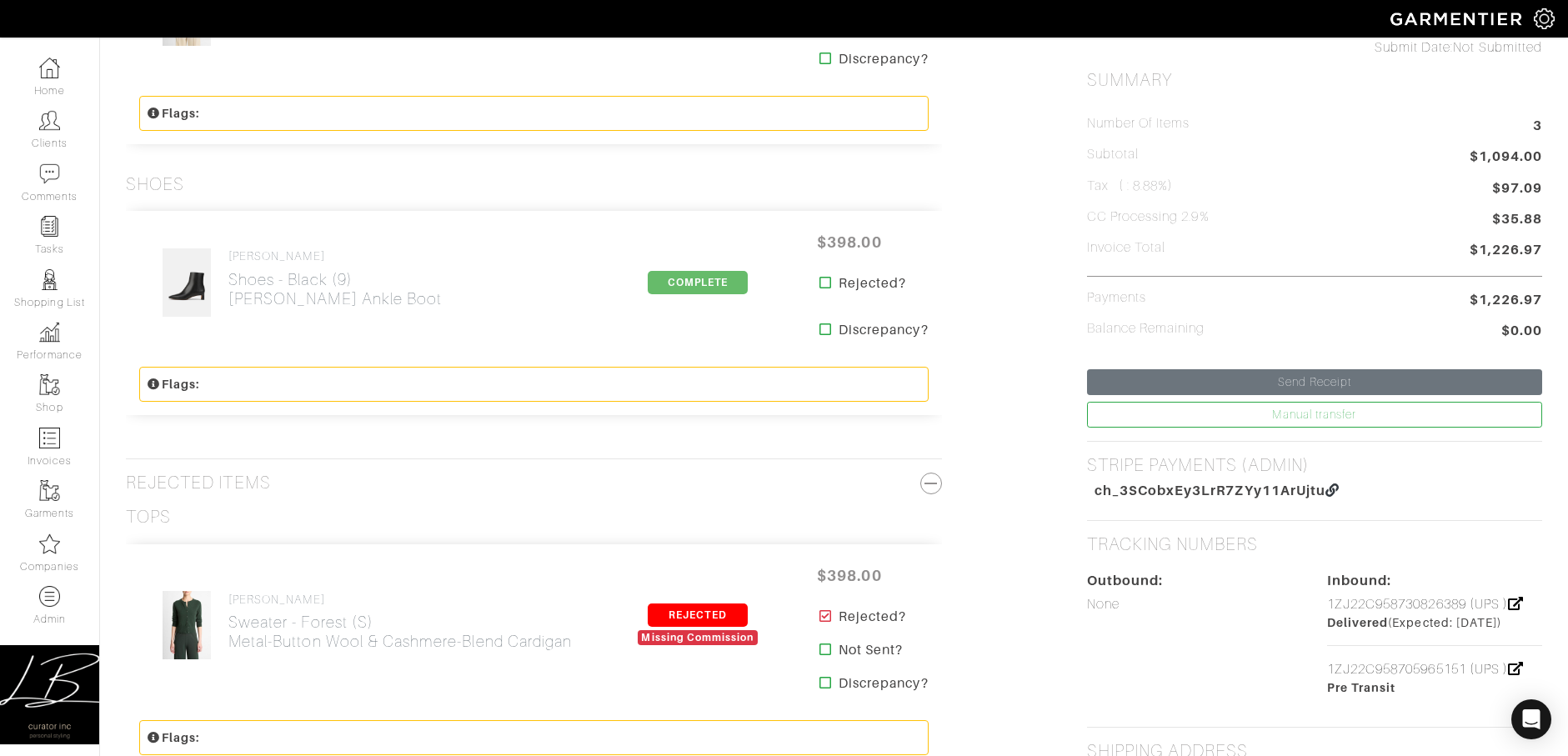
scroll to position [776, 0]
